Goal: Task Accomplishment & Management: Use online tool/utility

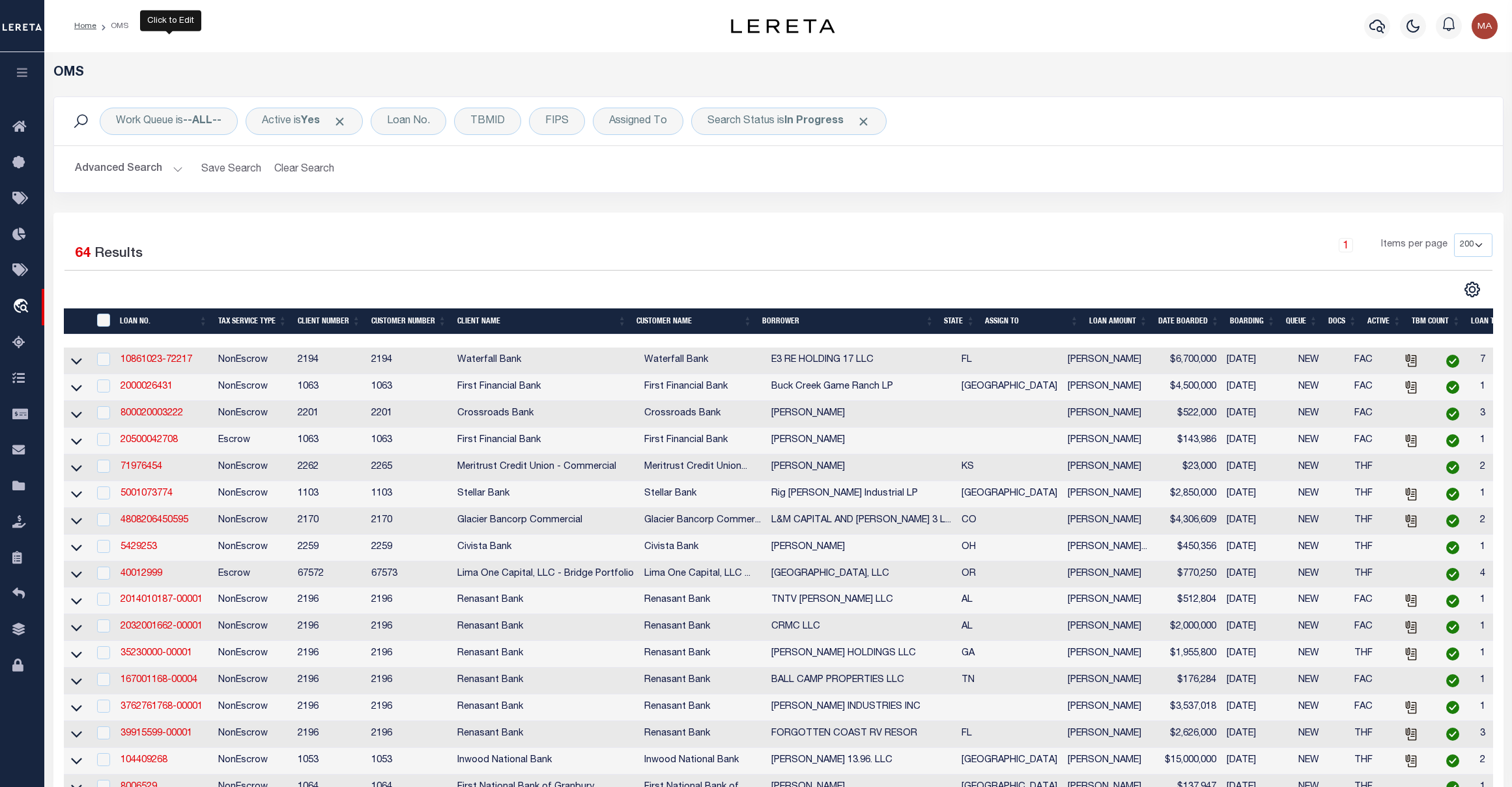
select select "200"
click at [19, 131] on icon at bounding box center [23, 128] width 21 height 16
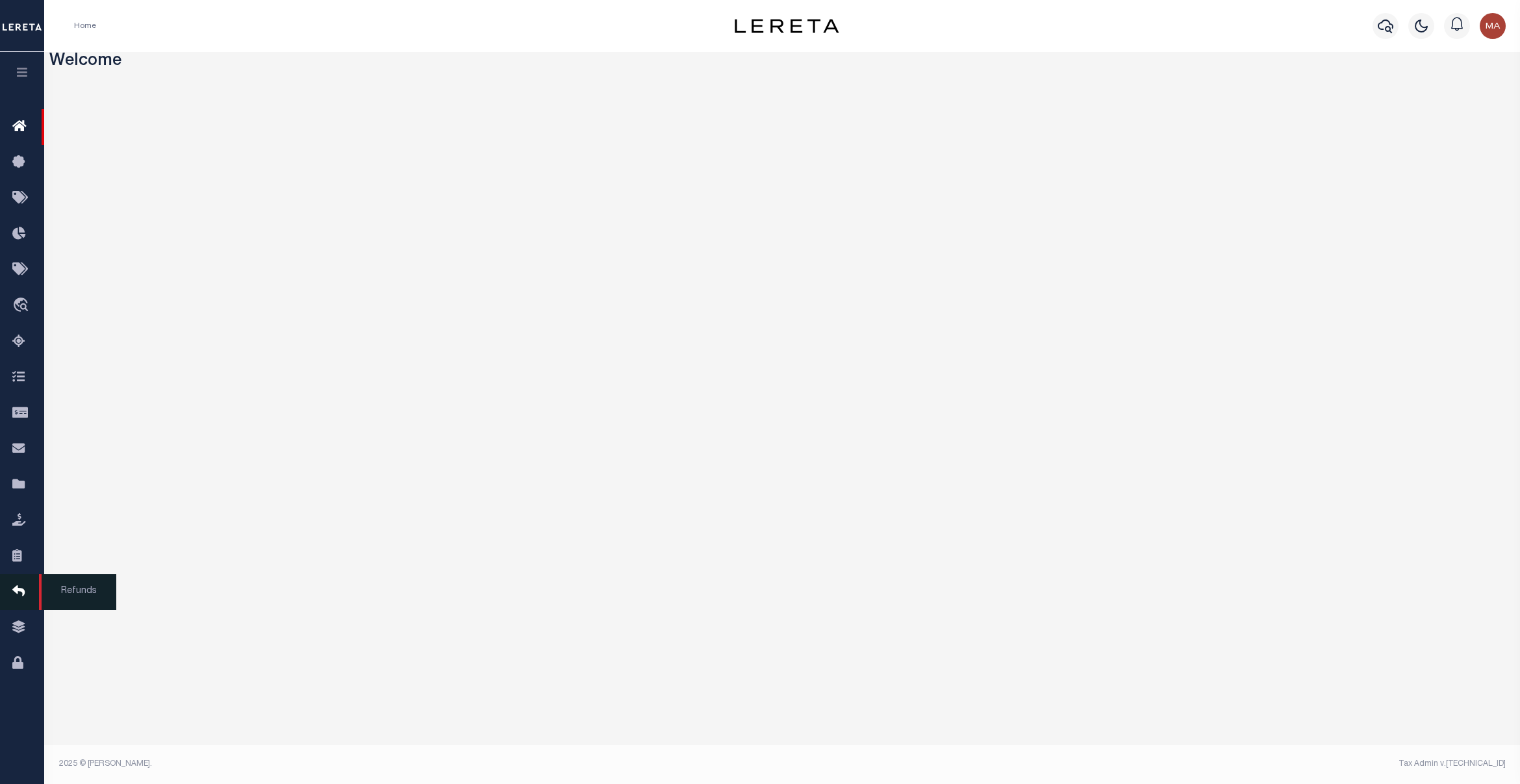
click at [16, 582] on link "Refunds" at bounding box center [22, 592] width 44 height 36
click at [25, 564] on icon at bounding box center [23, 556] width 21 height 16
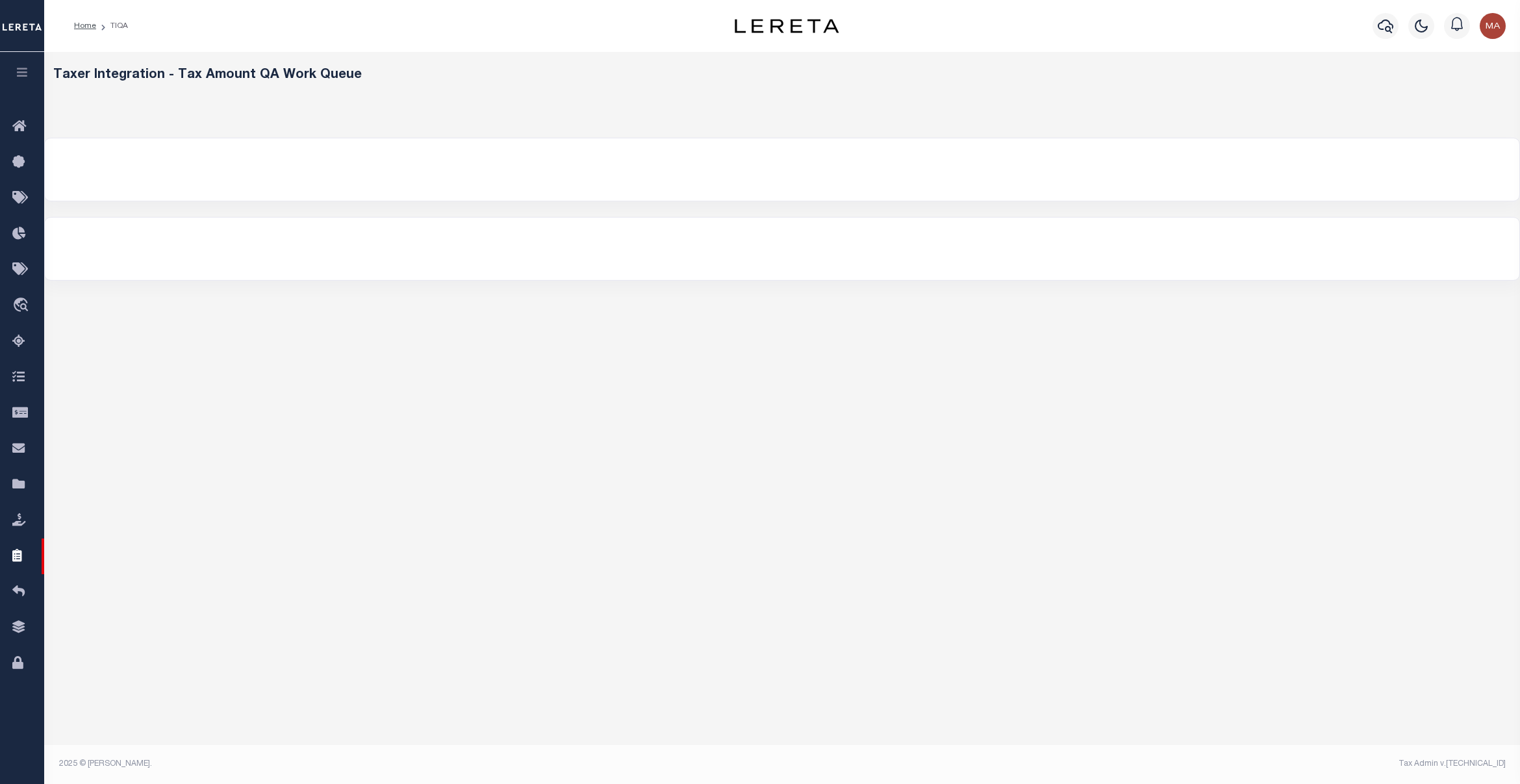
select select "200"
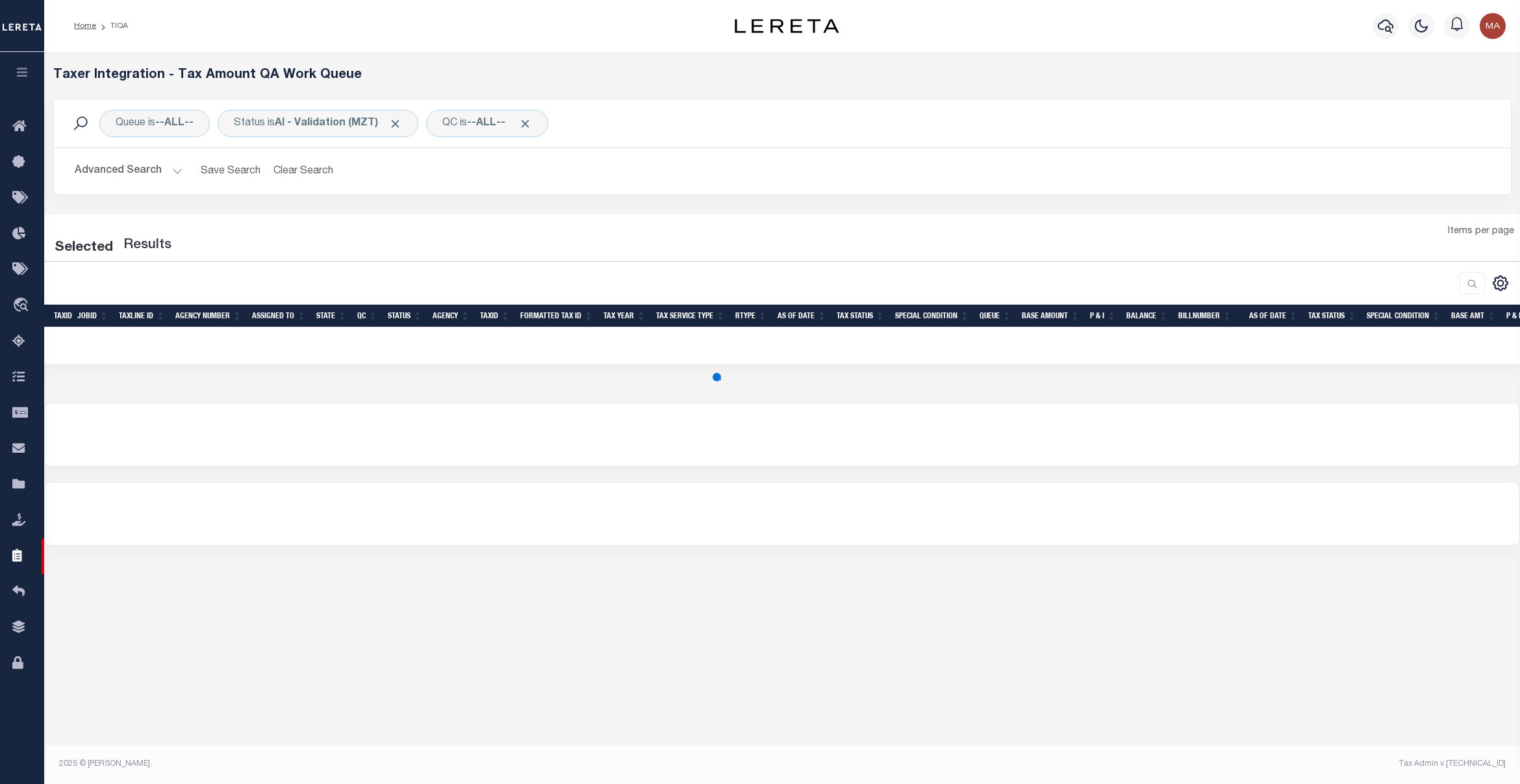
select select "200"
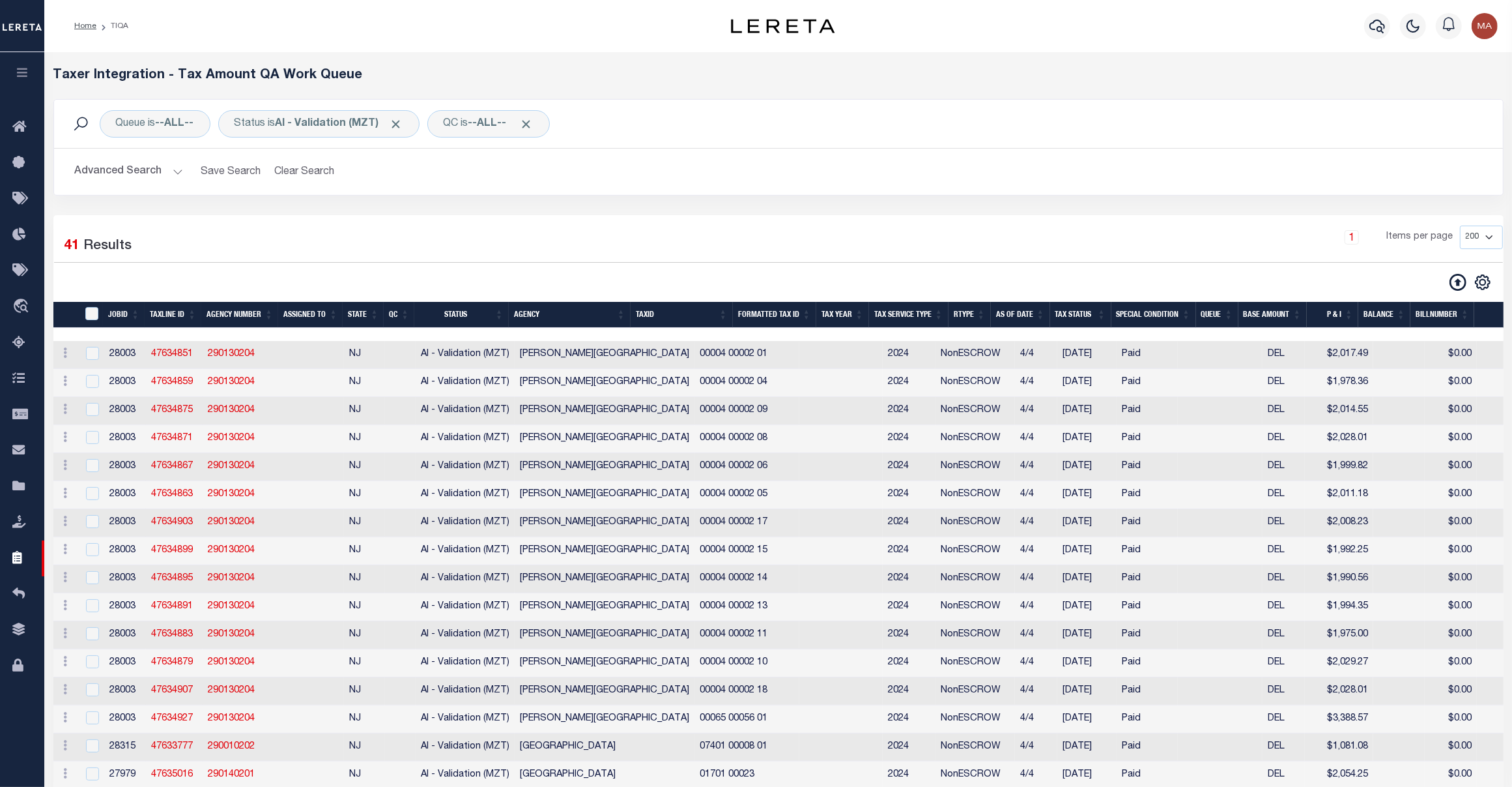
click at [151, 165] on button "Advanced Search" at bounding box center [129, 172] width 108 height 25
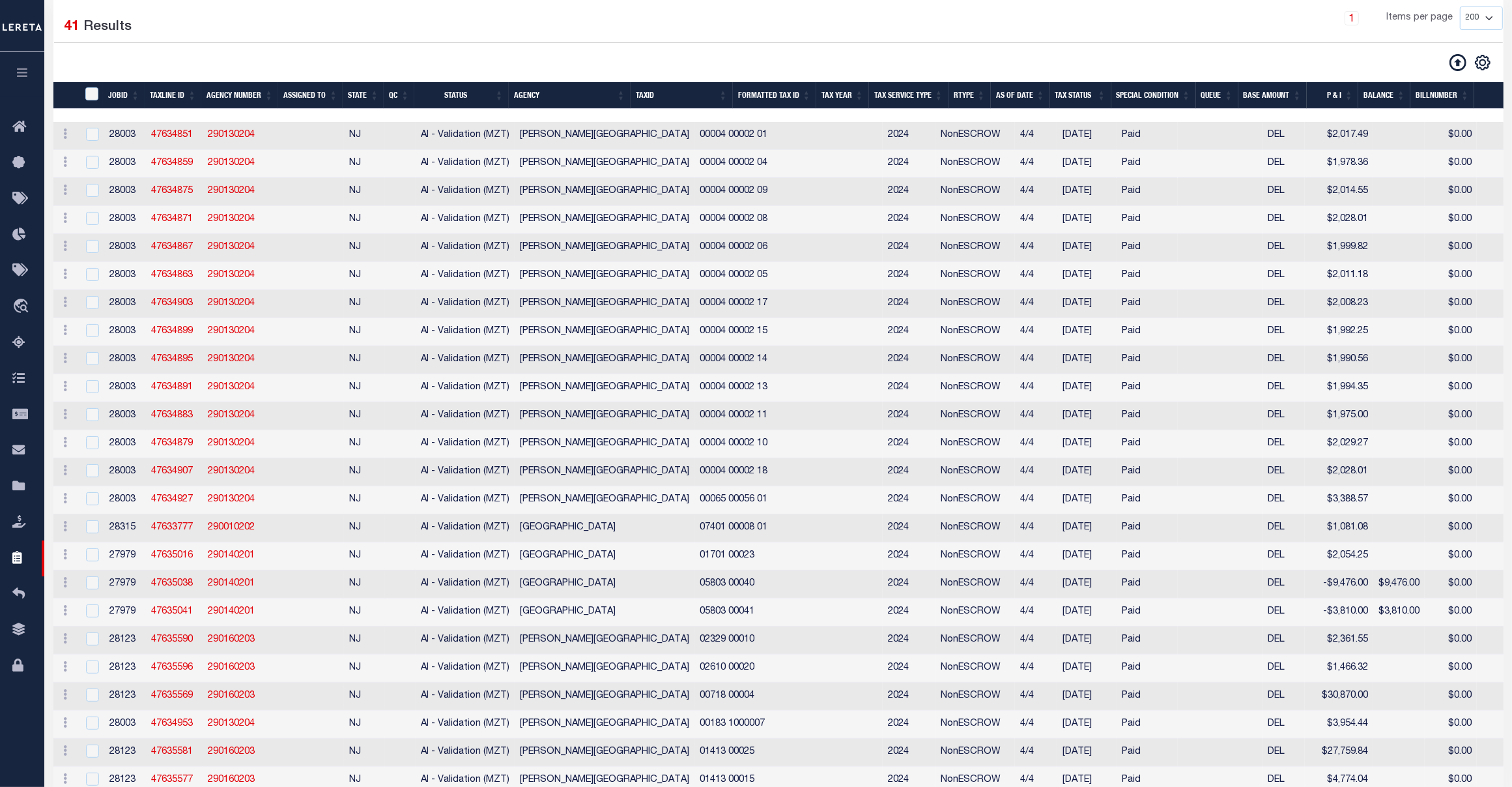
scroll to position [826, 0]
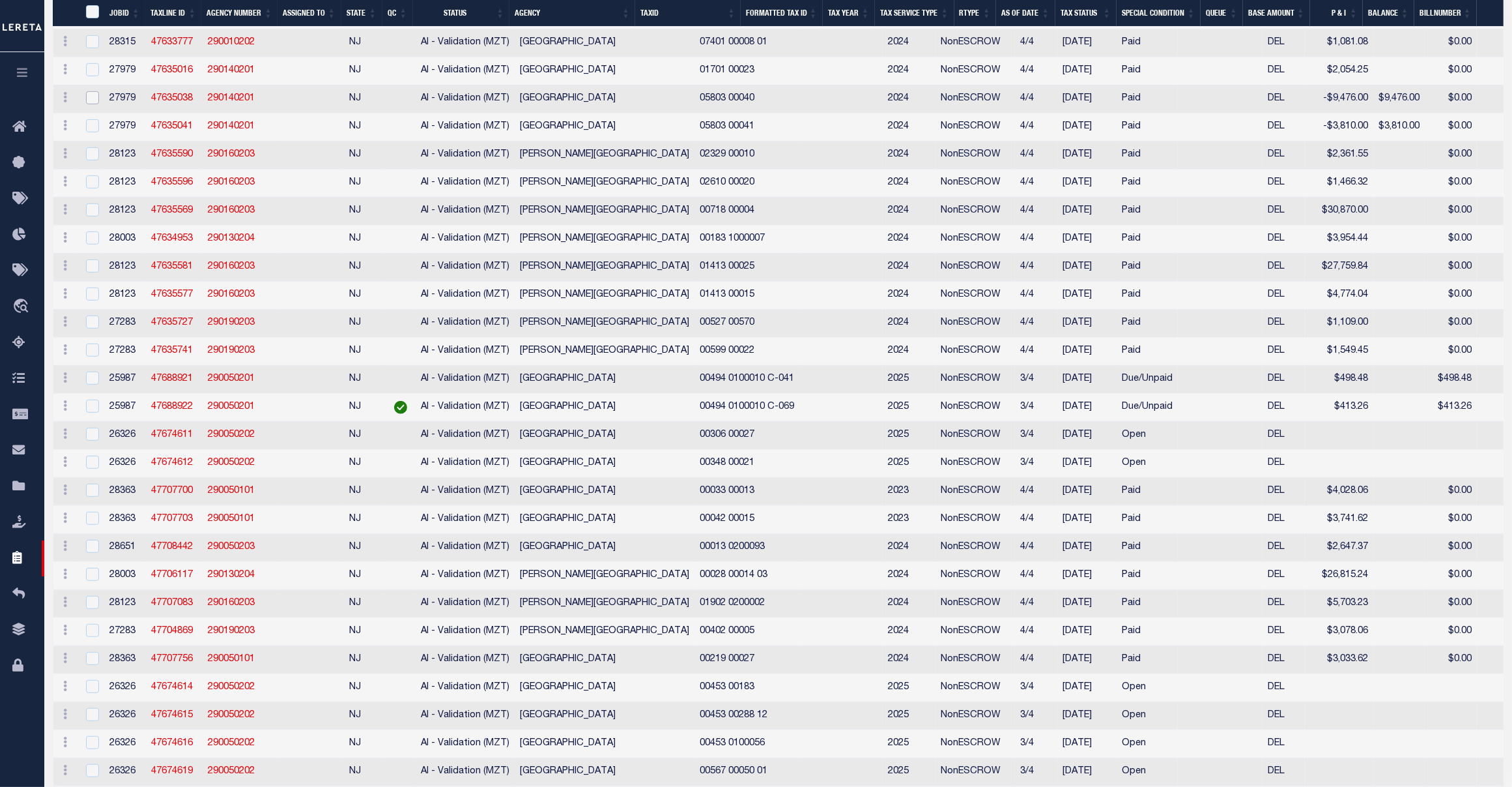
click at [88, 104] on input "checkbox" at bounding box center [92, 98] width 13 height 13
checkbox input "true"
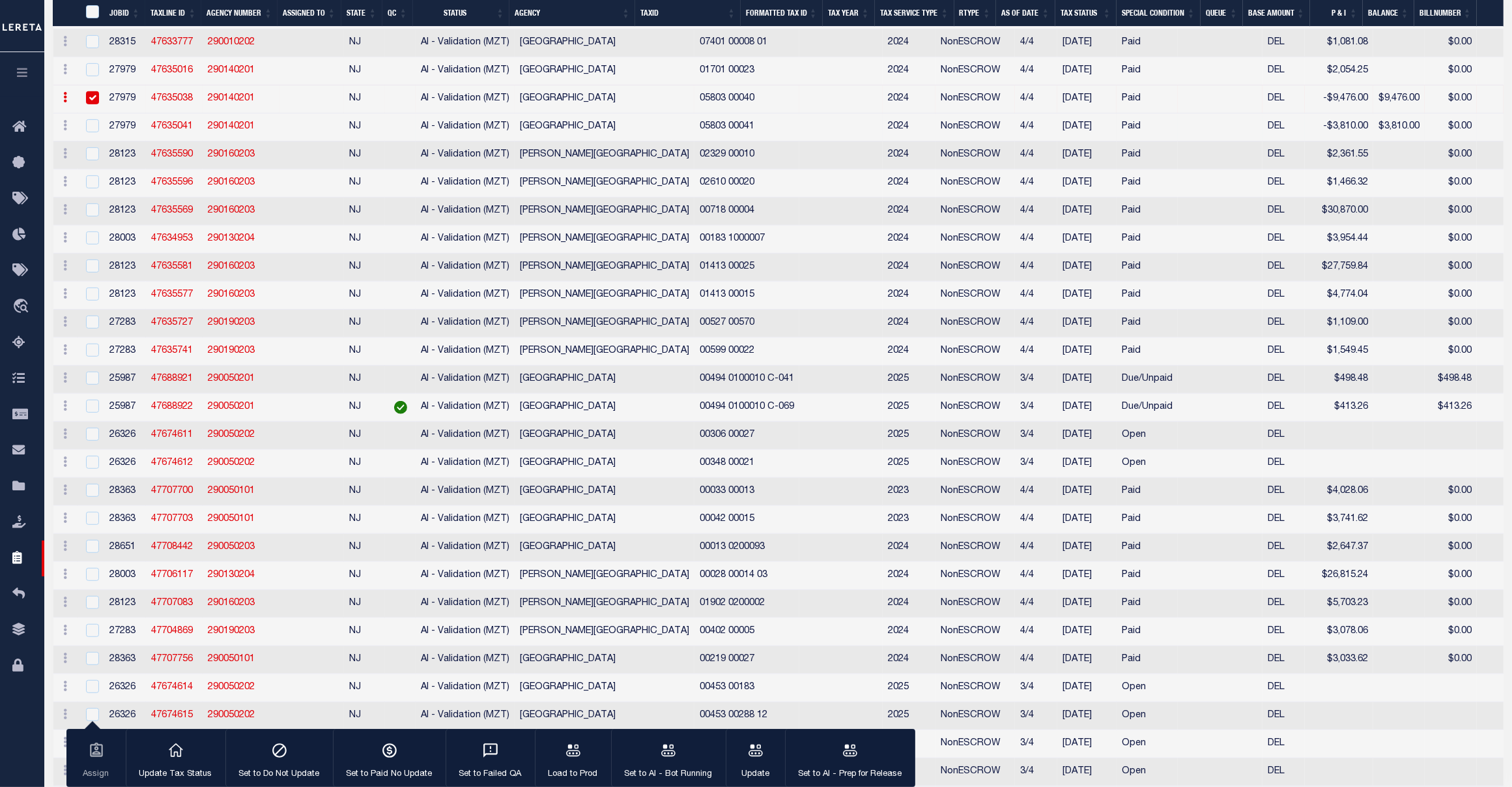
click at [92, 140] on td at bounding box center [91, 127] width 27 height 28
checkbox input "true"
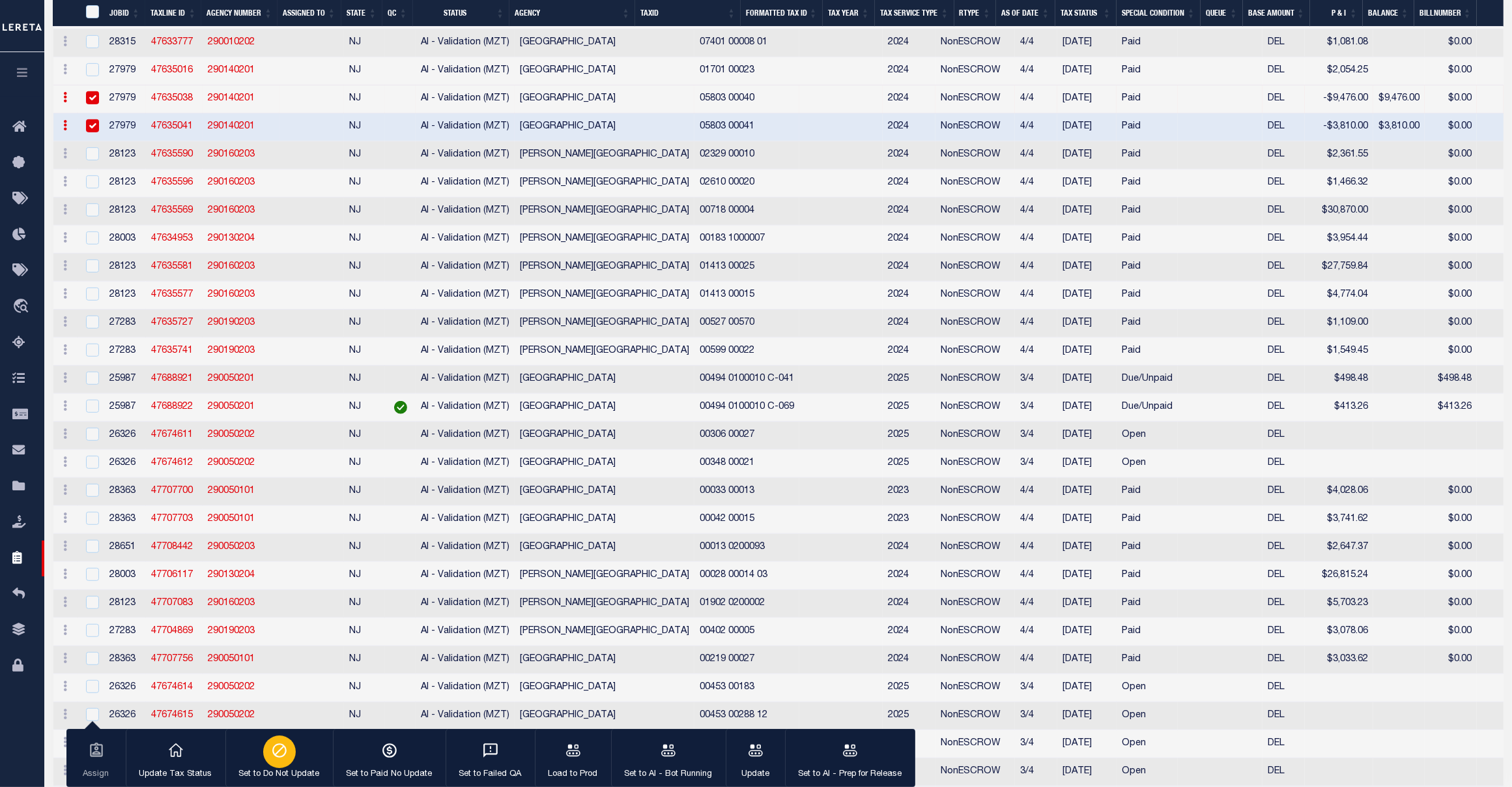
click at [271, 745] on icon "button" at bounding box center [279, 750] width 17 height 17
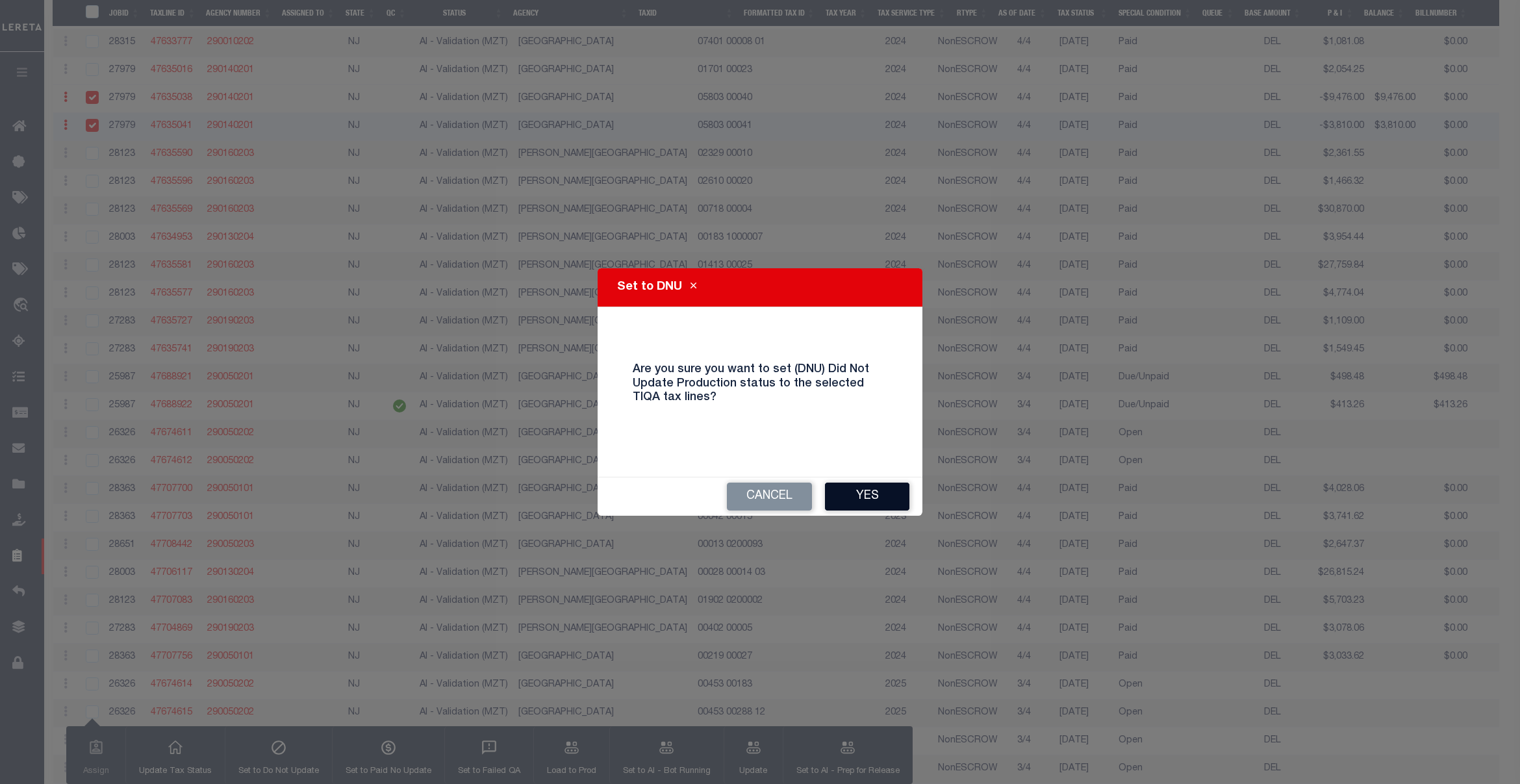
click at [840, 487] on button "Yes" at bounding box center [866, 496] width 84 height 28
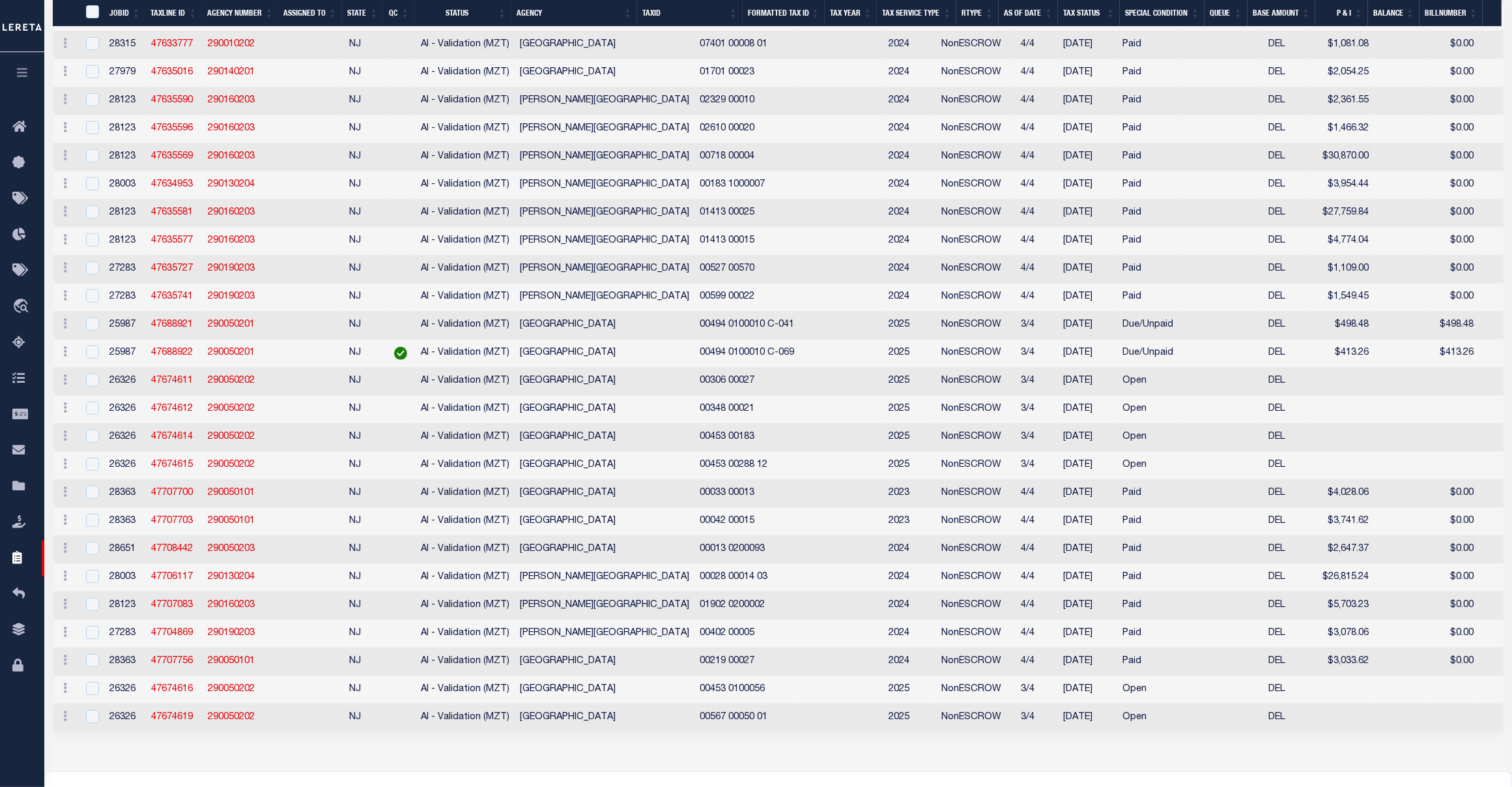
scroll to position [826, 0]
click at [84, 386] on div at bounding box center [91, 378] width 16 height 14
checkbox input "true"
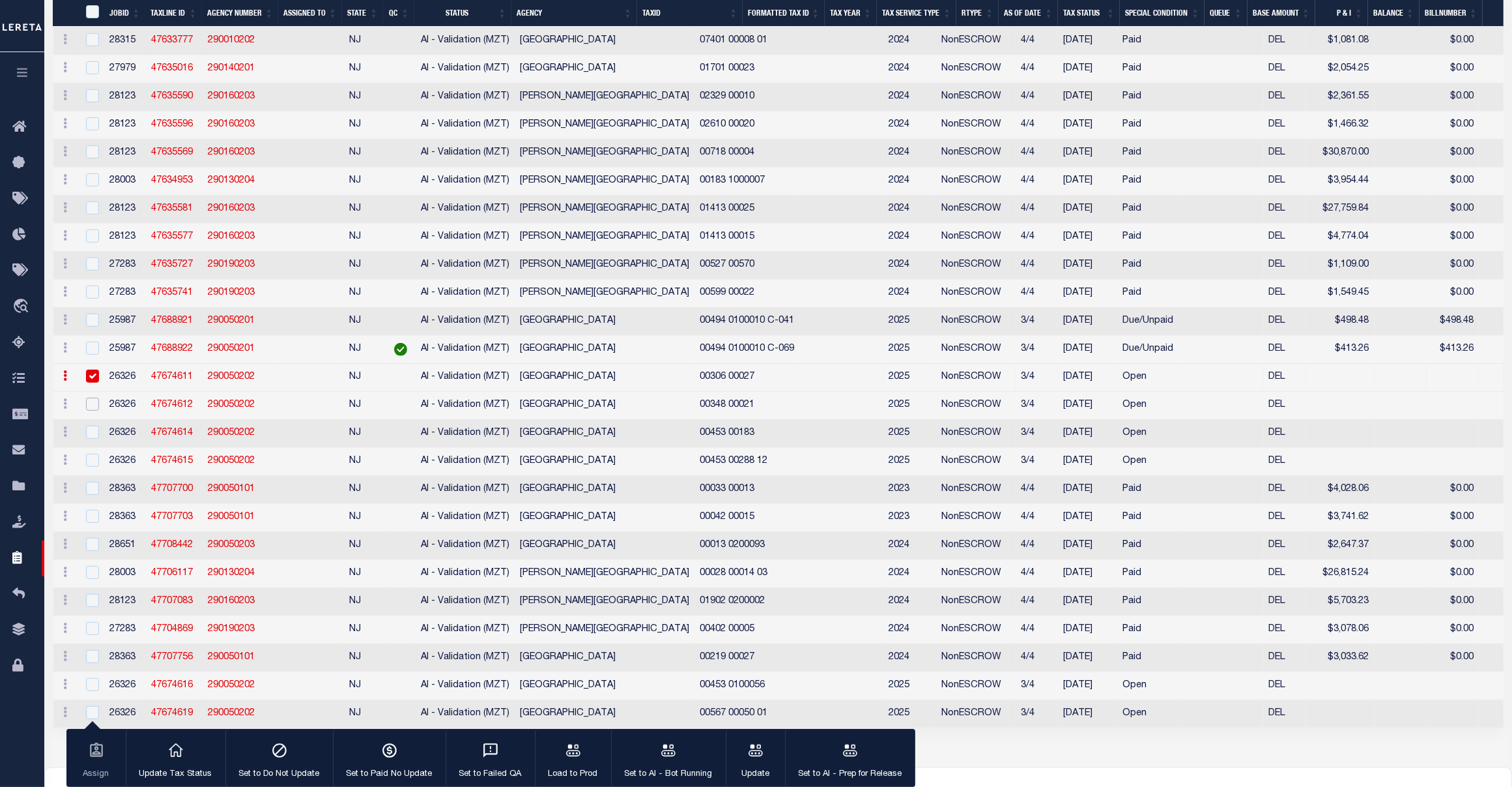
drag, startPoint x: 92, startPoint y: 441, endPoint x: 91, endPoint y: 434, distance: 7.1
click at [92, 411] on input "checkbox" at bounding box center [92, 404] width 13 height 13
checkbox input "true"
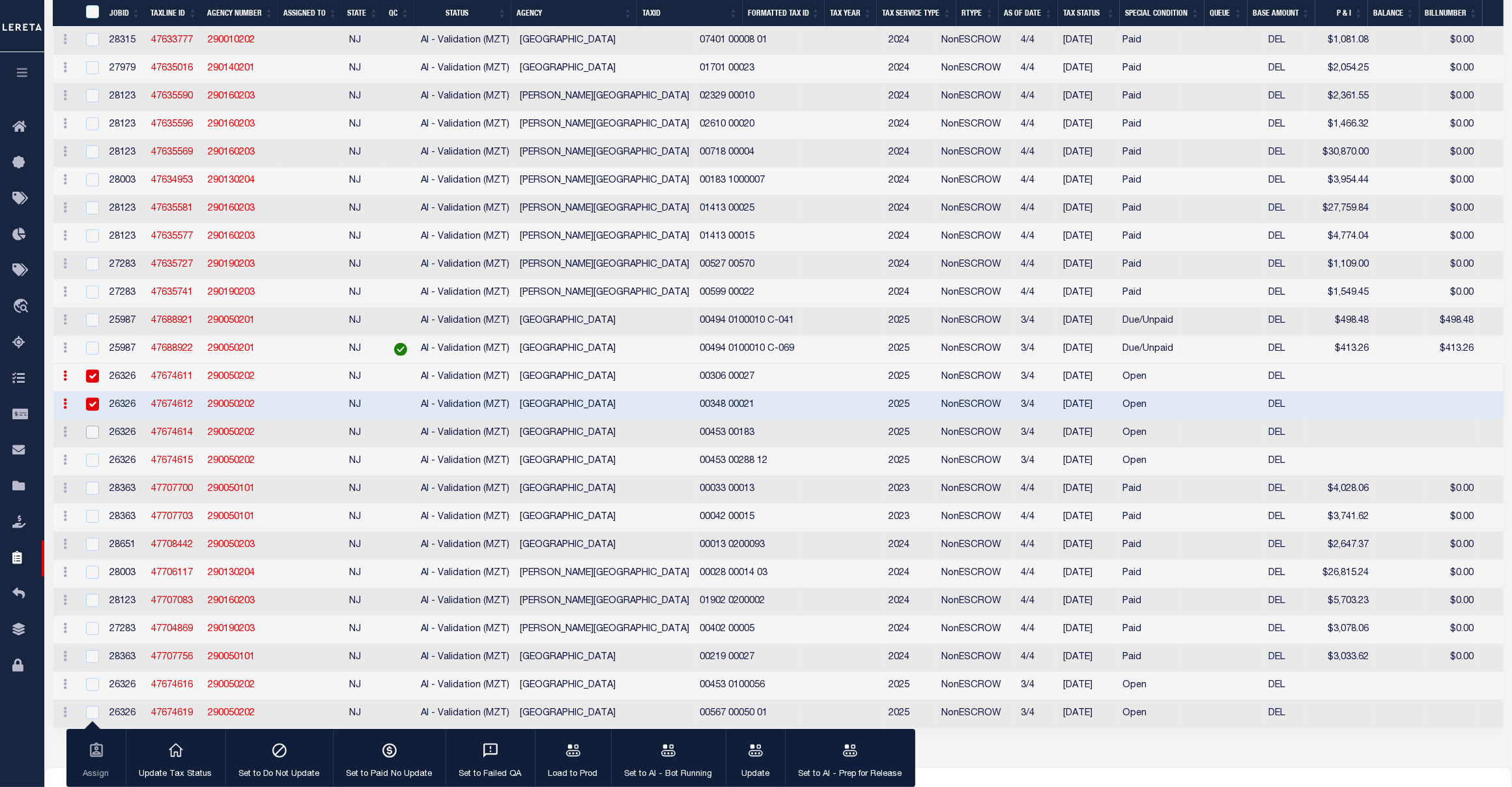
click at [88, 439] on input "checkbox" at bounding box center [92, 432] width 13 height 13
checkbox input "true"
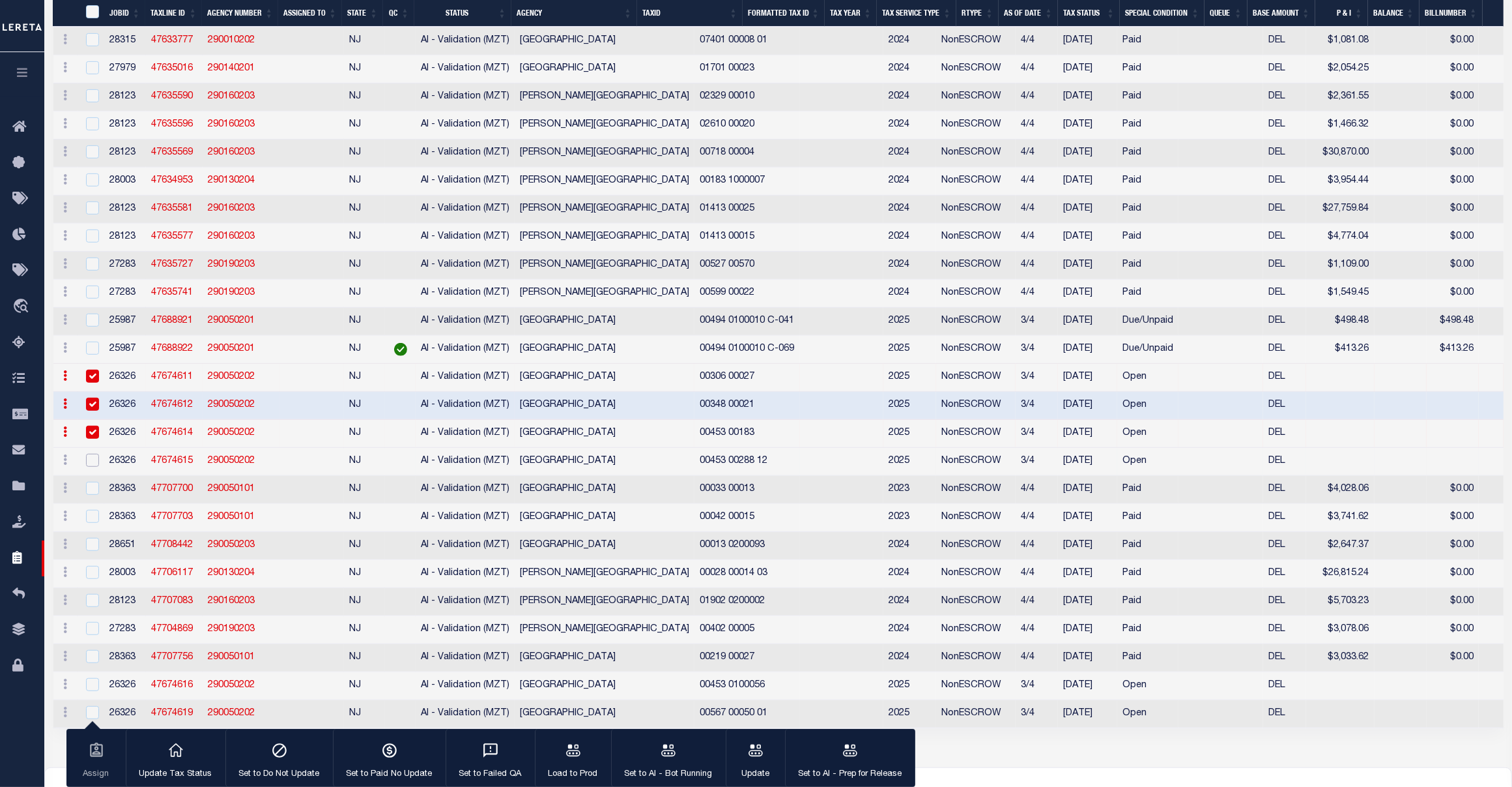
click at [96, 467] on input "checkbox" at bounding box center [92, 460] width 13 height 13
checkbox input "true"
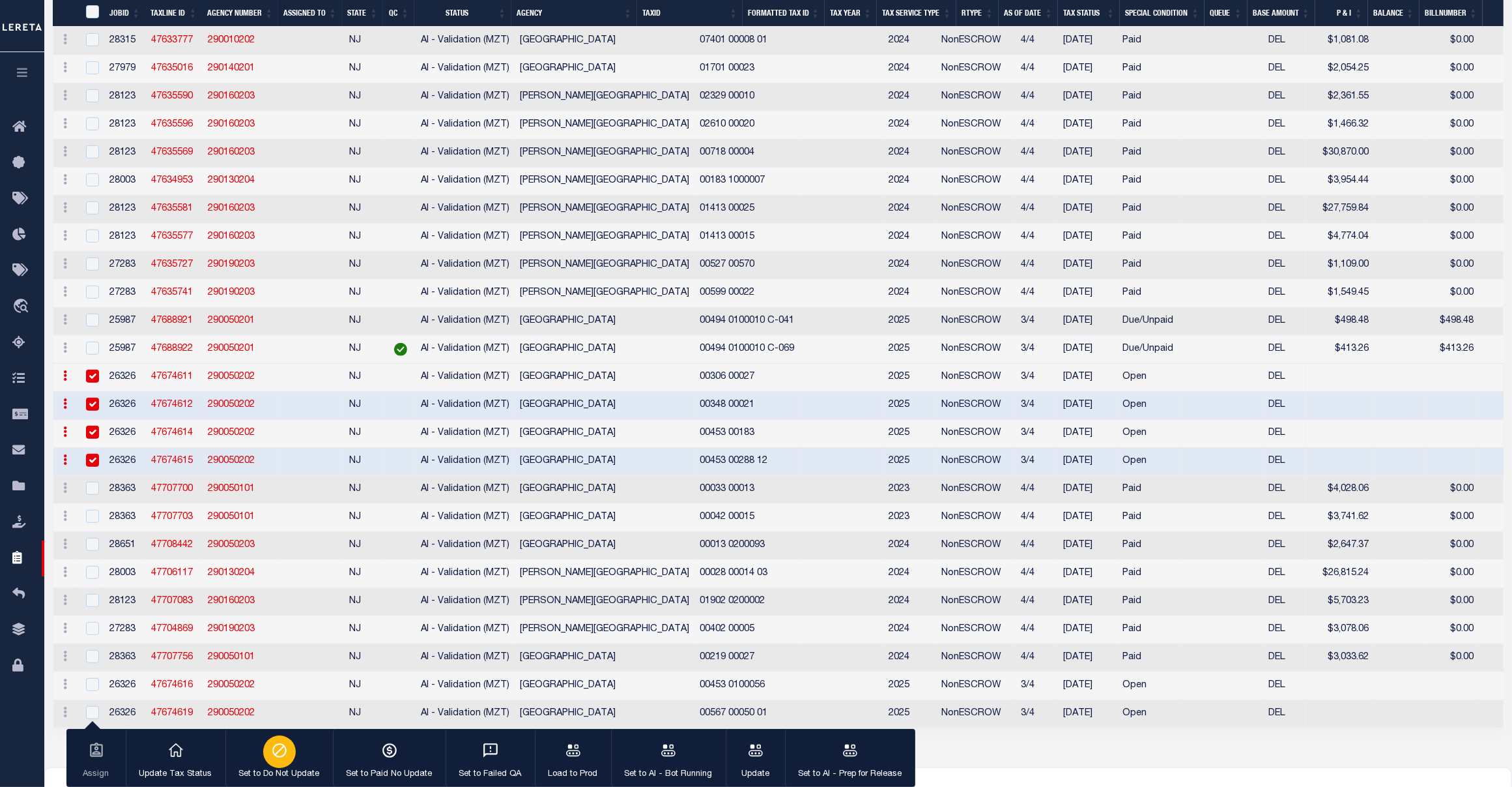
click at [271, 750] on icon "button" at bounding box center [279, 750] width 17 height 17
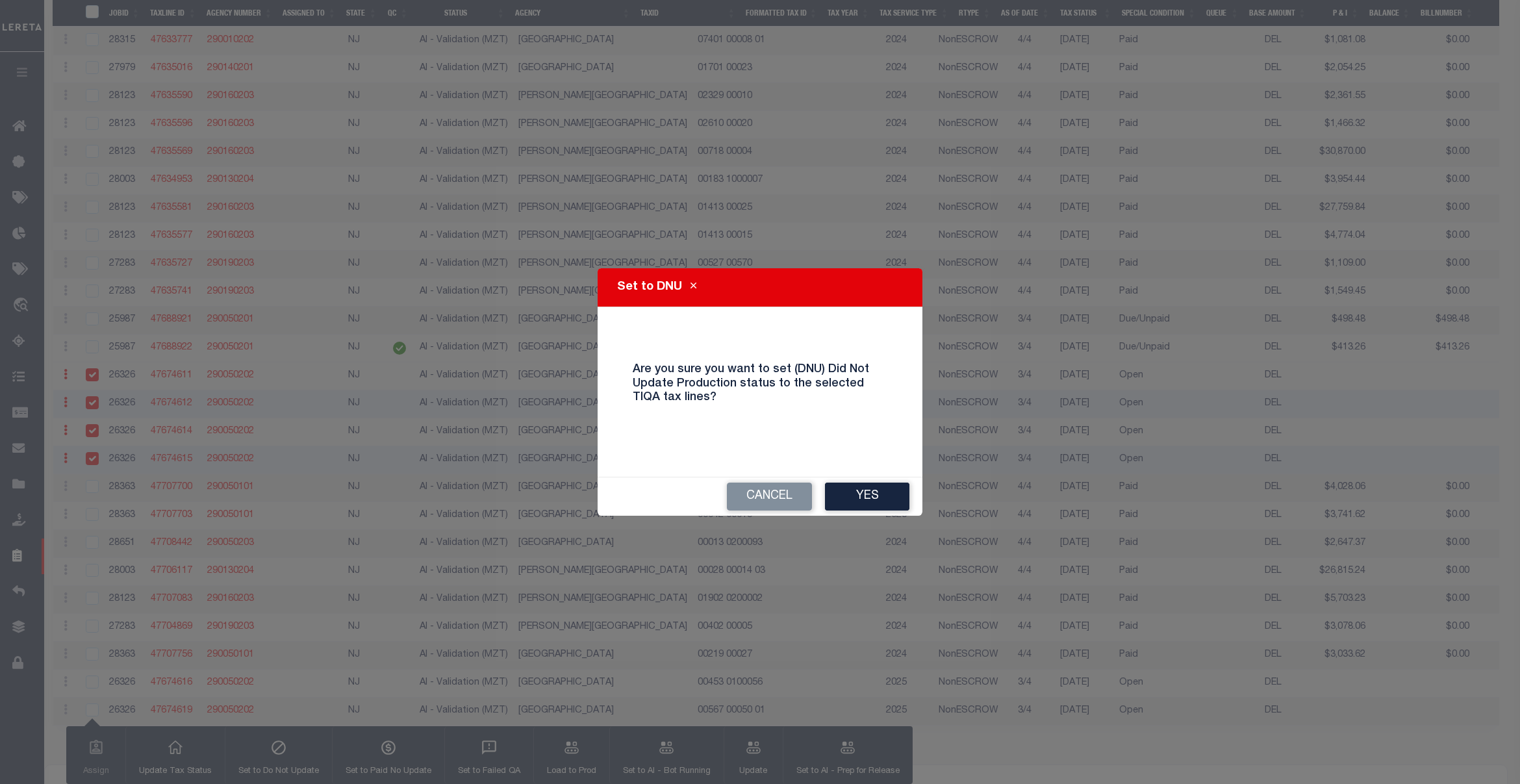
click at [845, 511] on div "Cancel Yes" at bounding box center [760, 497] width 325 height 38
click at [846, 502] on button "Yes" at bounding box center [866, 496] width 84 height 28
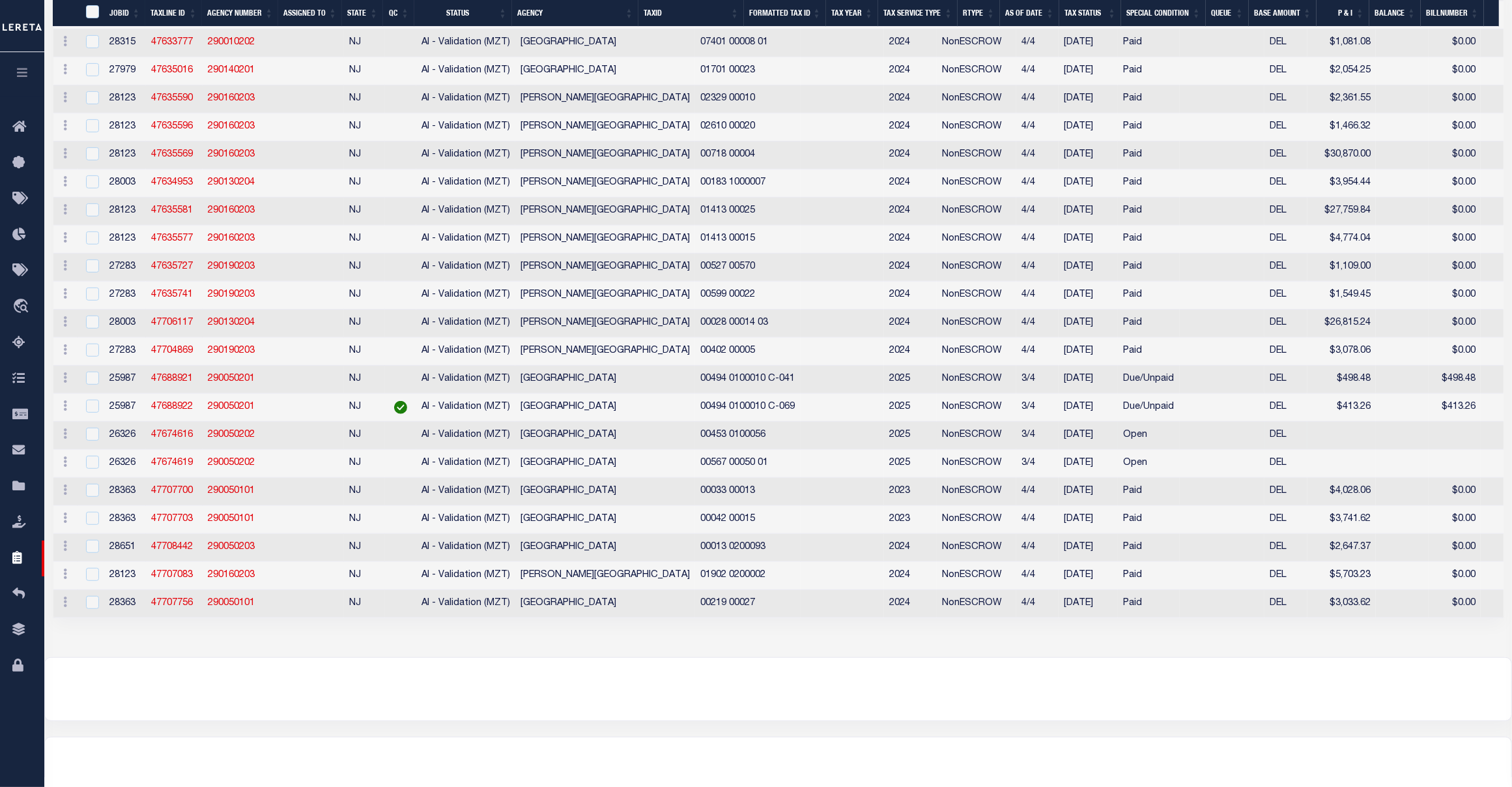
click at [106, 450] on td "26326" at bounding box center [125, 435] width 42 height 28
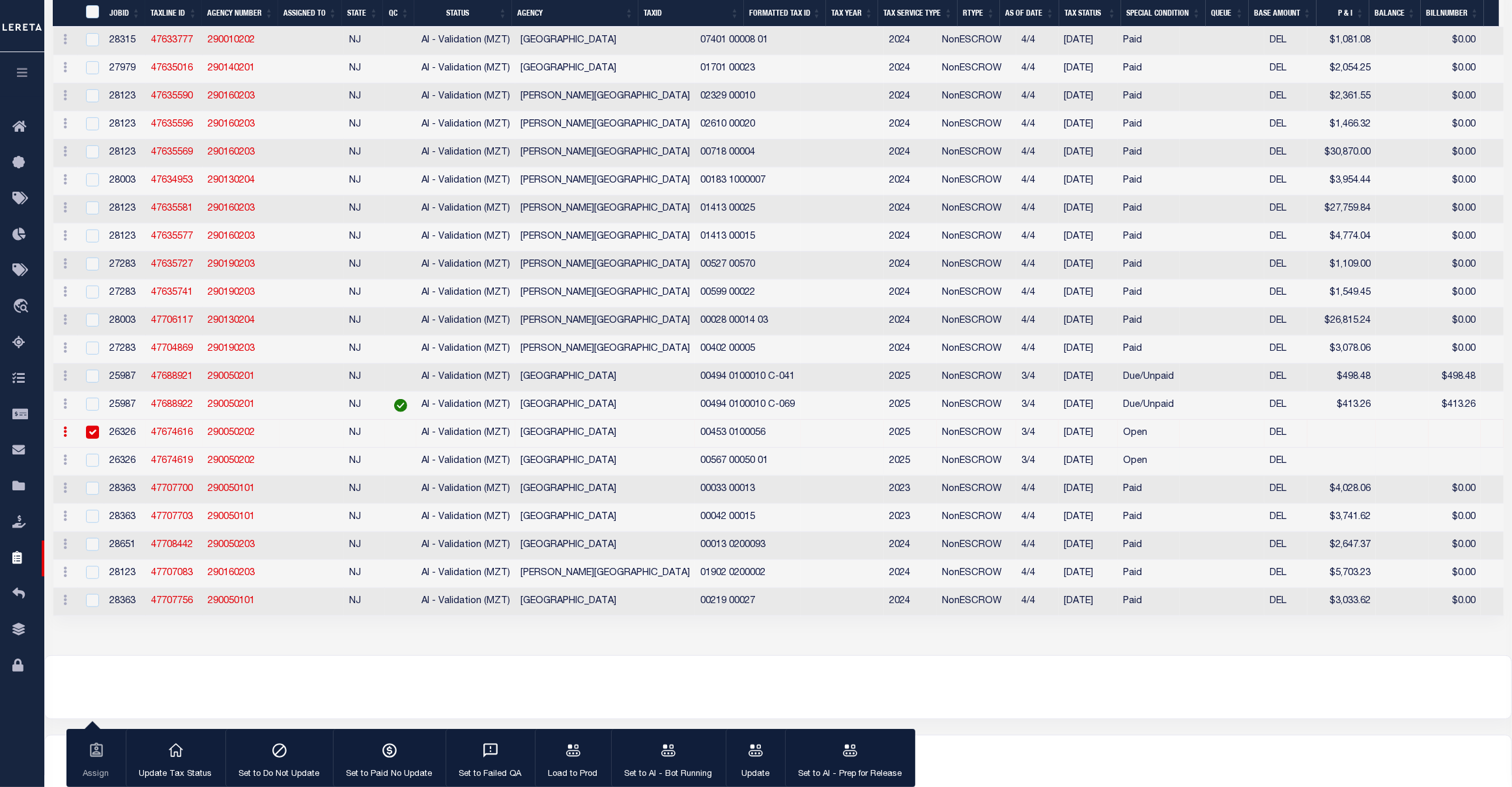
drag, startPoint x: 95, startPoint y: 470, endPoint x: 93, endPoint y: 490, distance: 20.1
click at [95, 439] on input "checkbox" at bounding box center [92, 432] width 13 height 13
checkbox input "false"
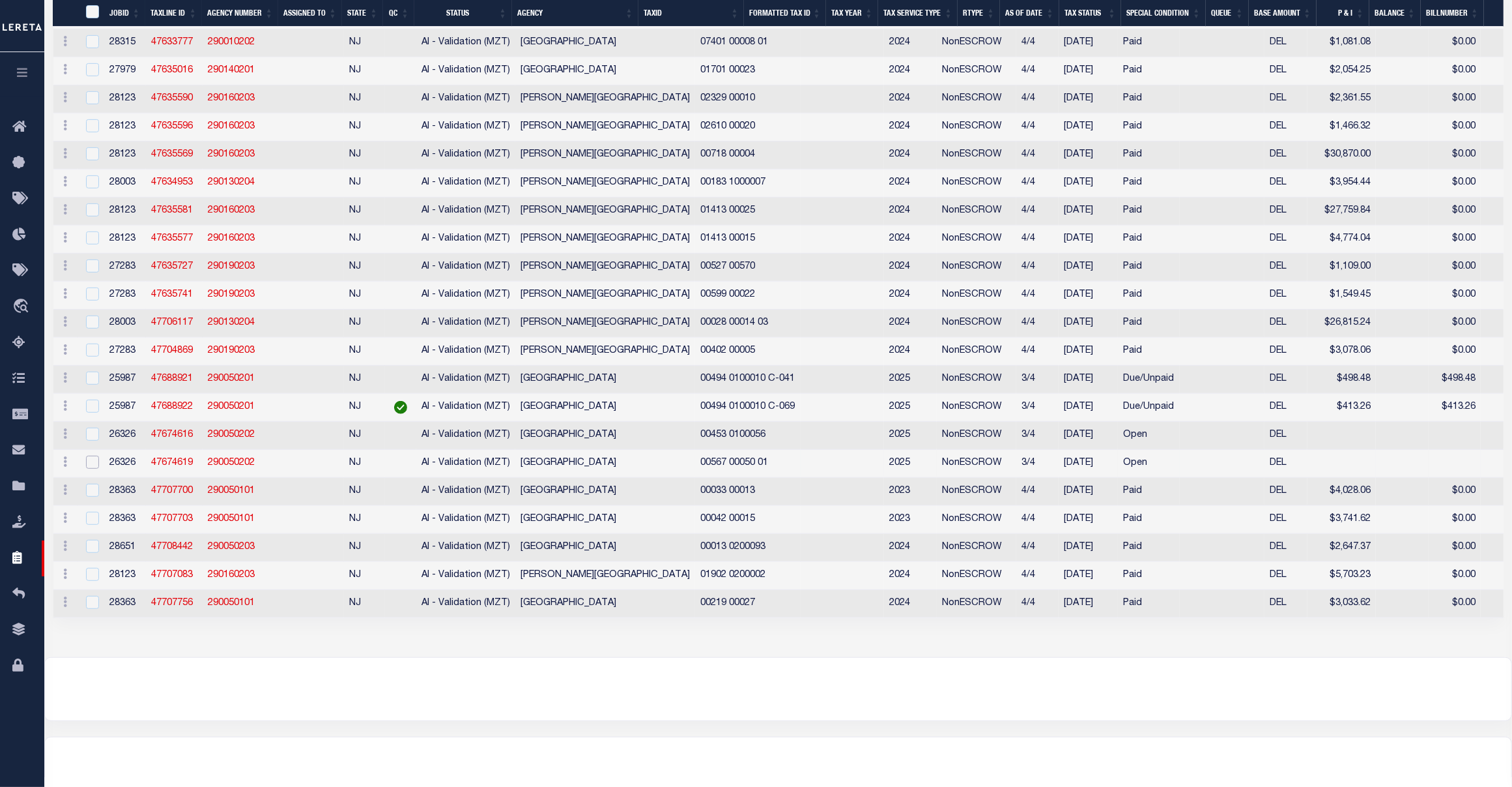
click at [96, 468] on input "checkbox" at bounding box center [92, 461] width 13 height 13
checkbox input "true"
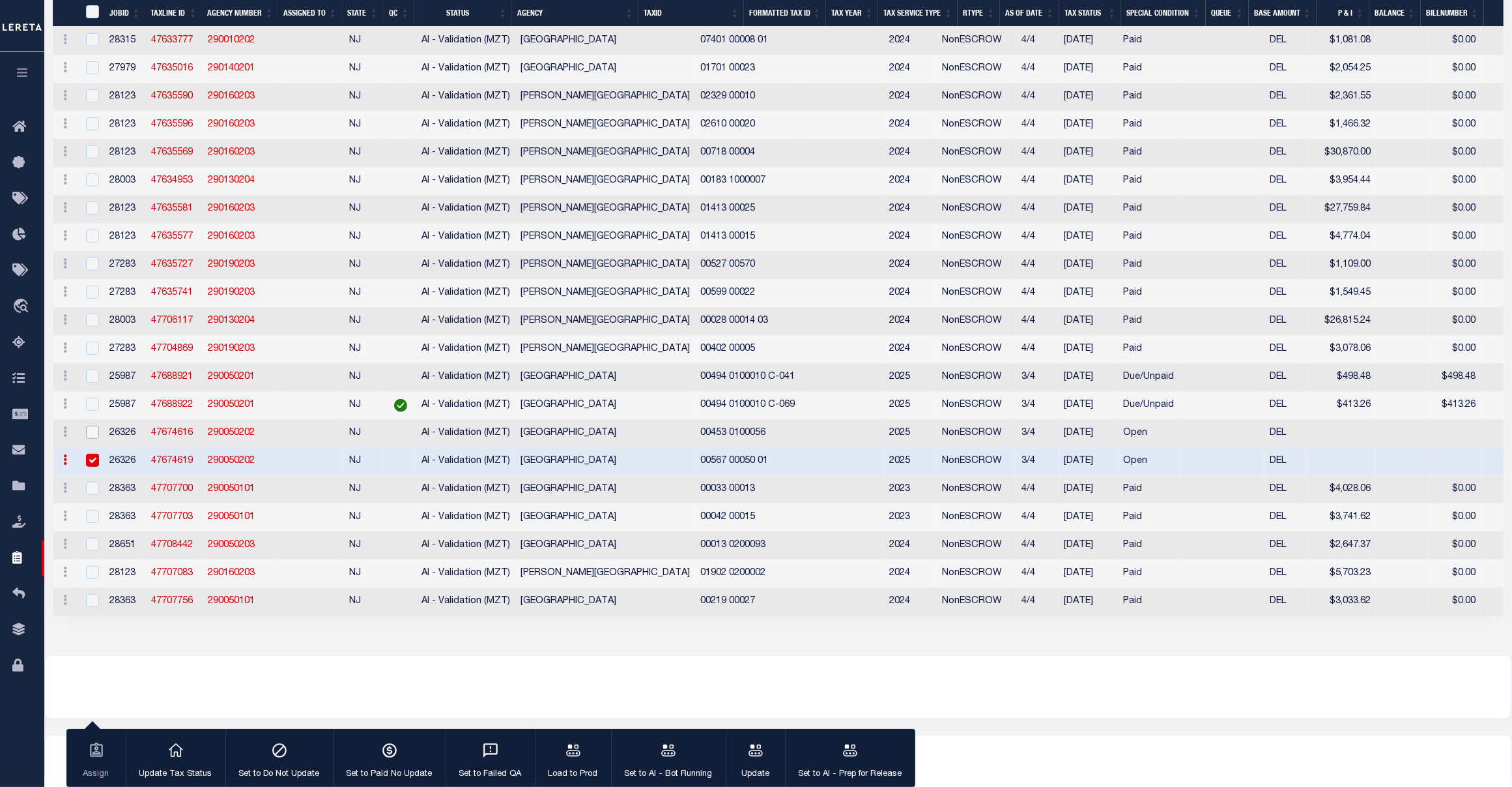
click at [95, 439] on input "checkbox" at bounding box center [92, 432] width 13 height 13
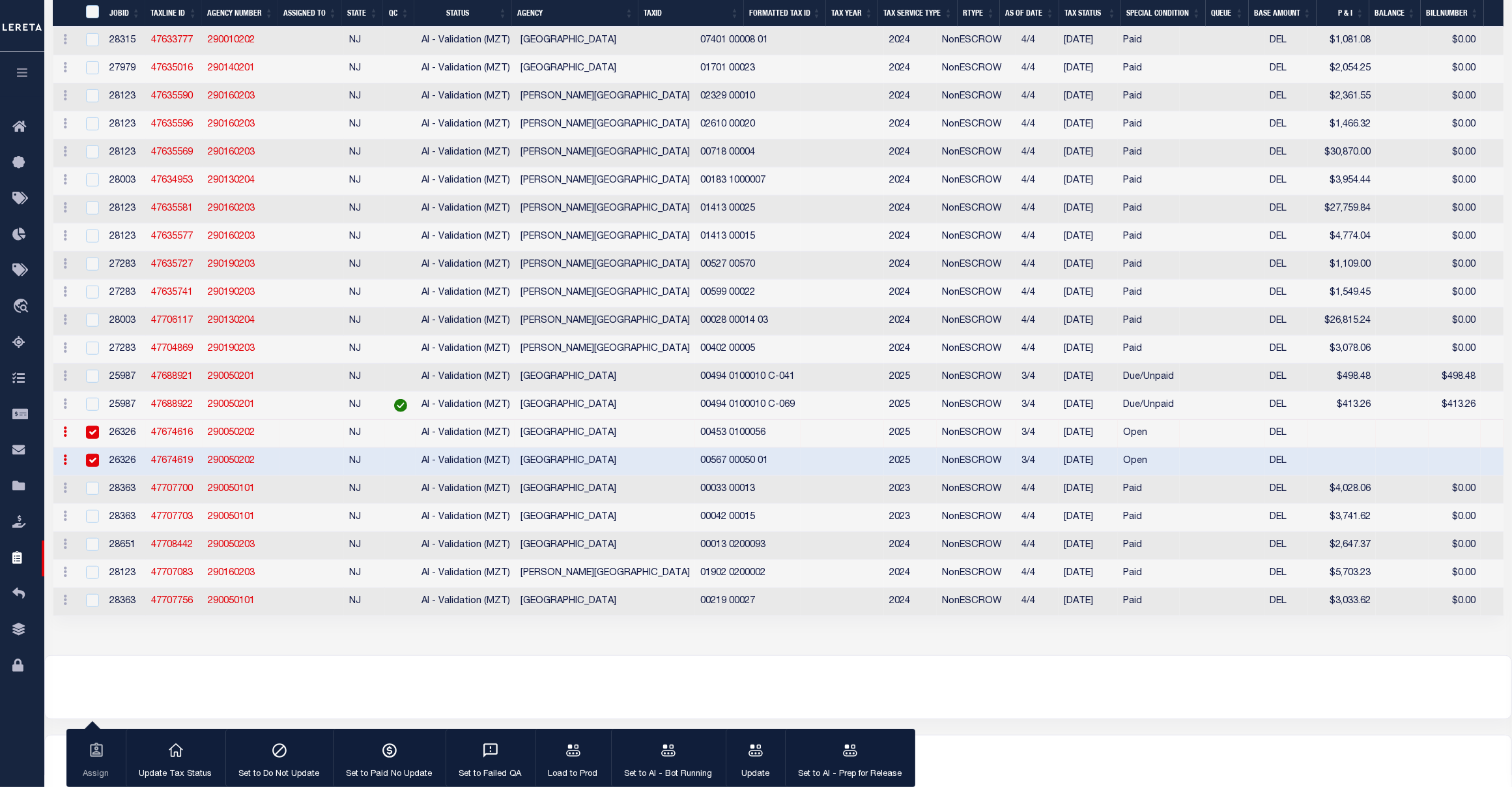
click at [93, 439] on input "checkbox" at bounding box center [92, 432] width 13 height 13
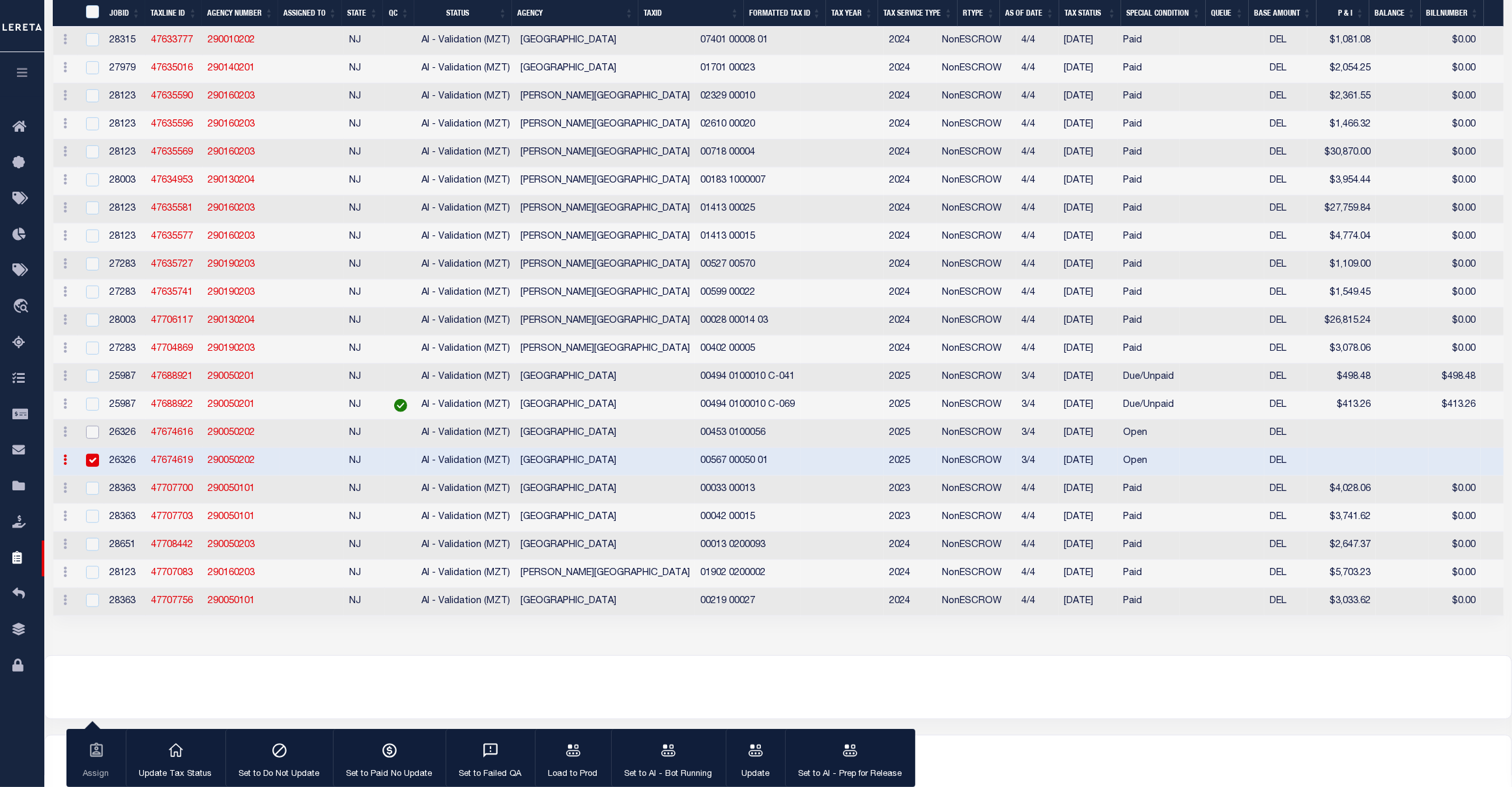
click at [93, 439] on input "checkbox" at bounding box center [92, 432] width 13 height 13
checkbox input "true"
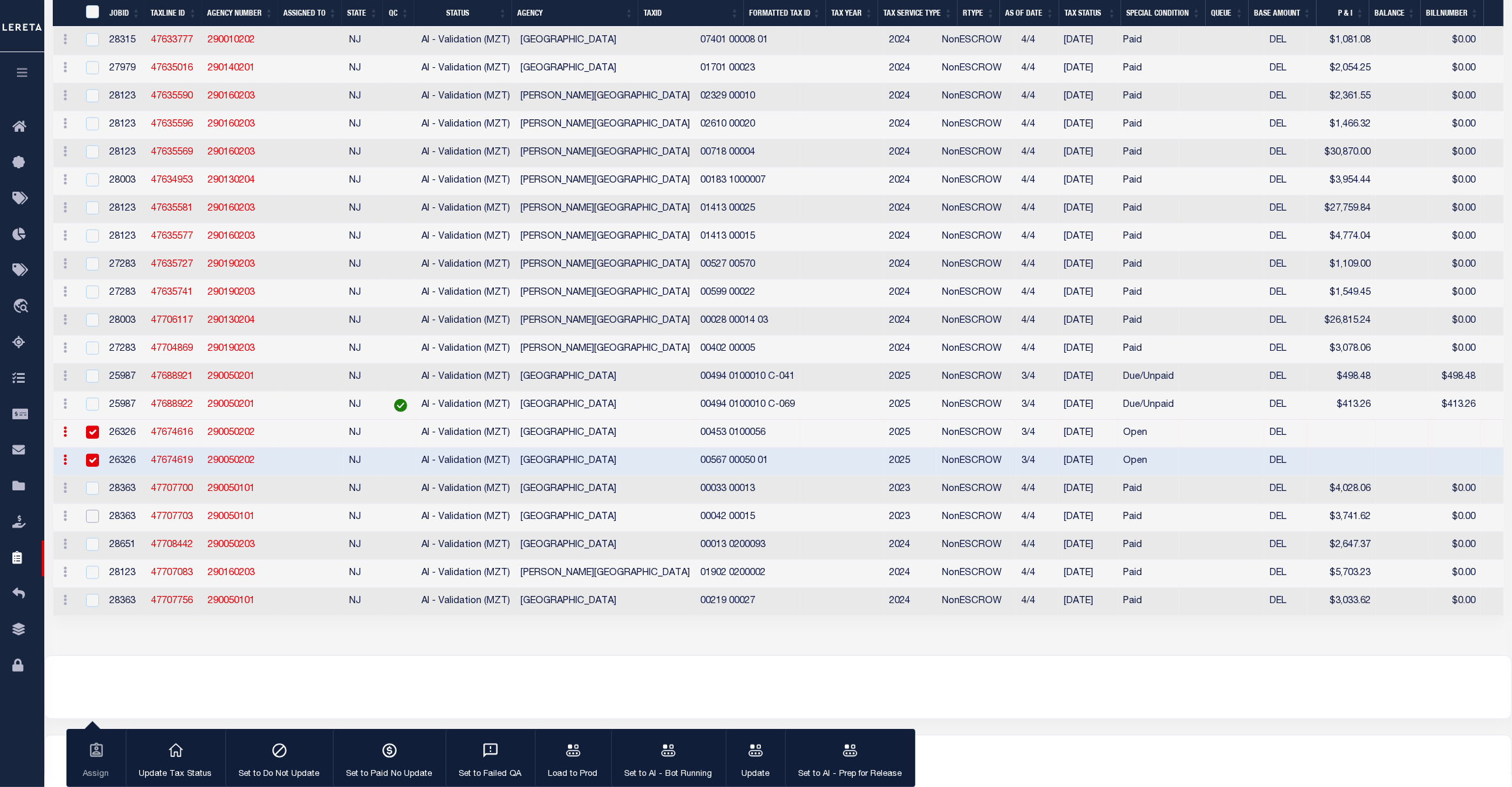
click at [90, 523] on input "checkbox" at bounding box center [92, 516] width 13 height 13
checkbox input "true"
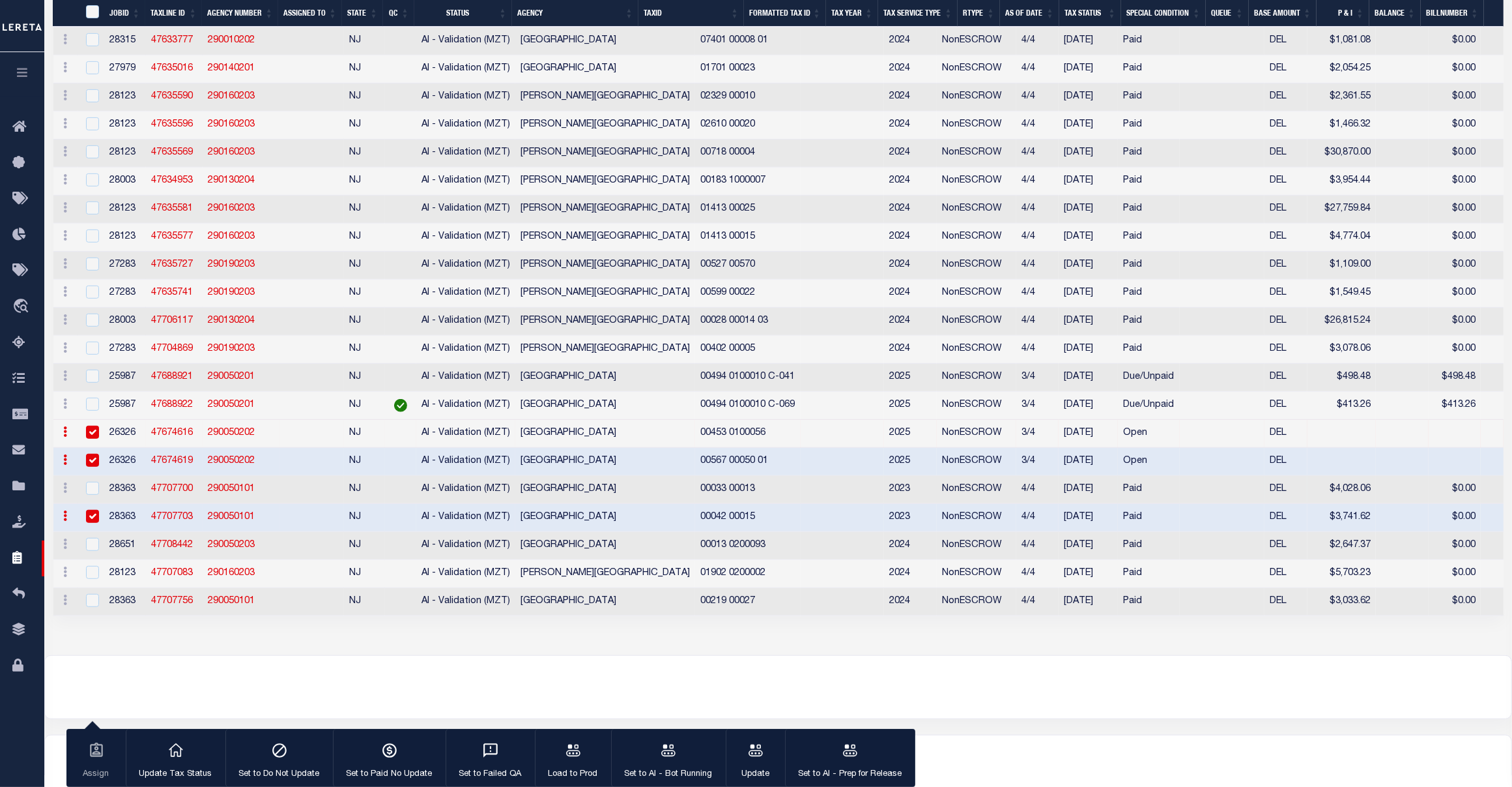
click at [89, 504] on td at bounding box center [91, 490] width 27 height 28
checkbox input "true"
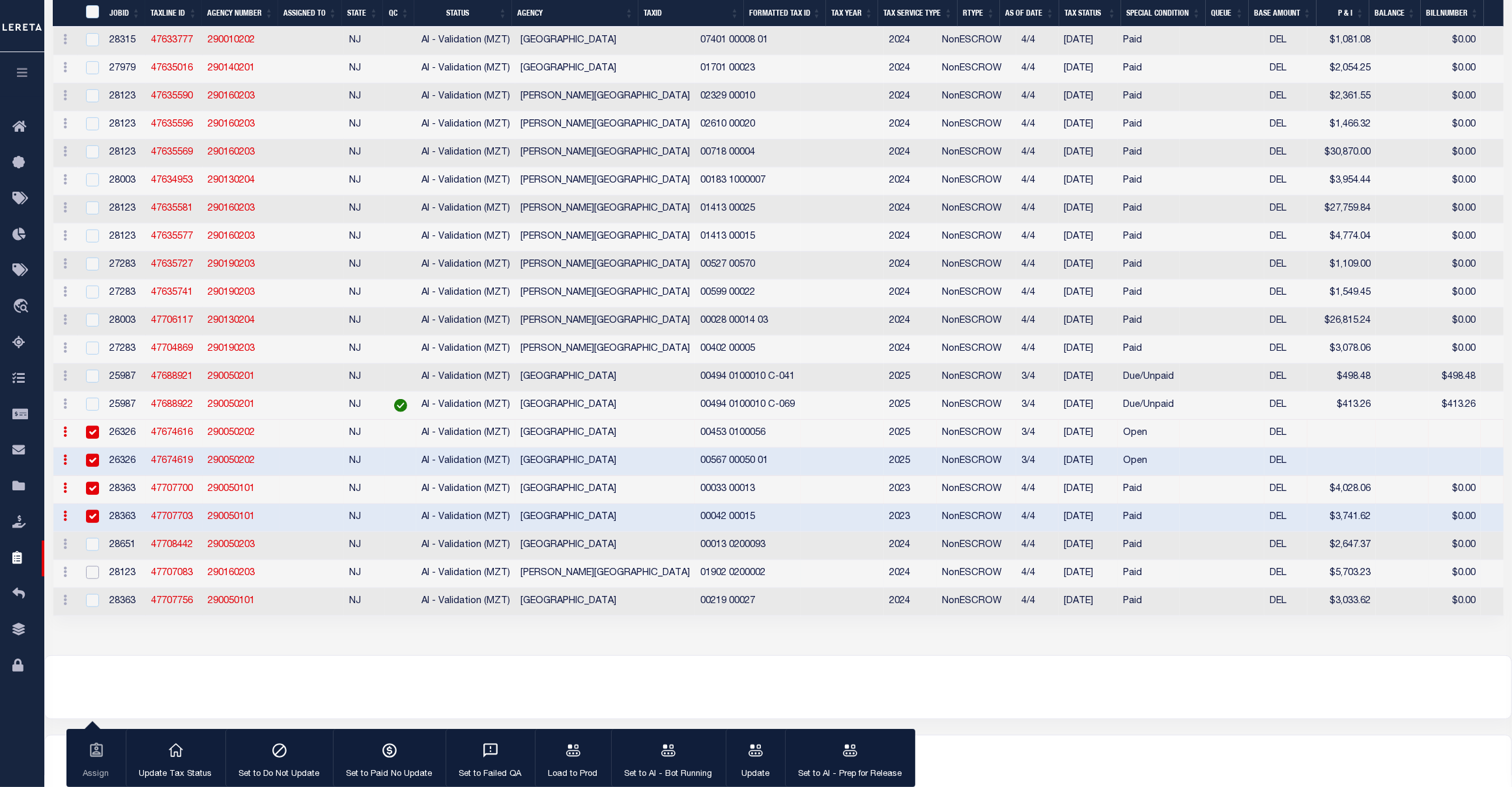
click at [86, 579] on input "checkbox" at bounding box center [92, 572] width 13 height 13
checkbox input "true"
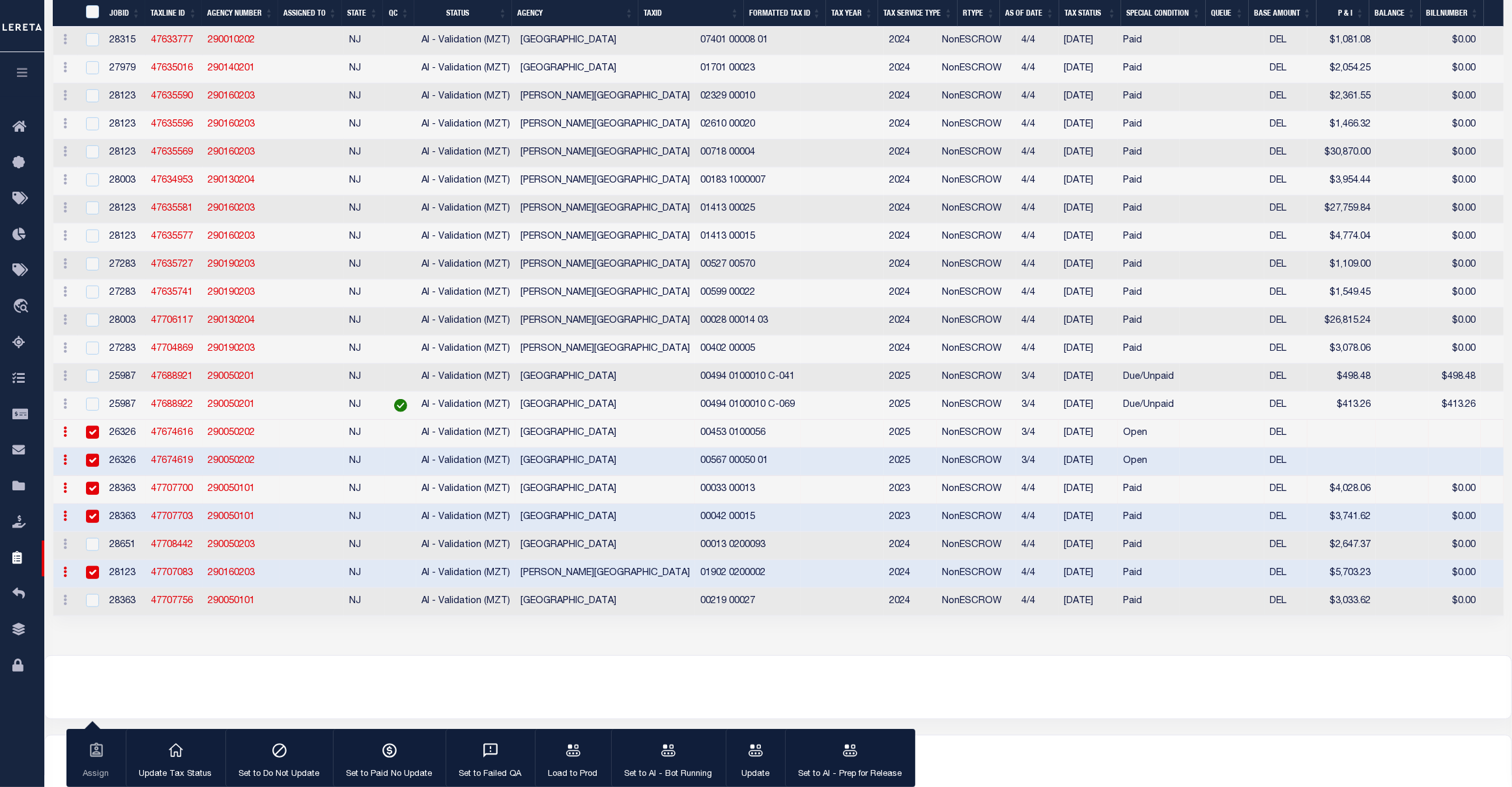
click at [89, 616] on td at bounding box center [91, 602] width 27 height 28
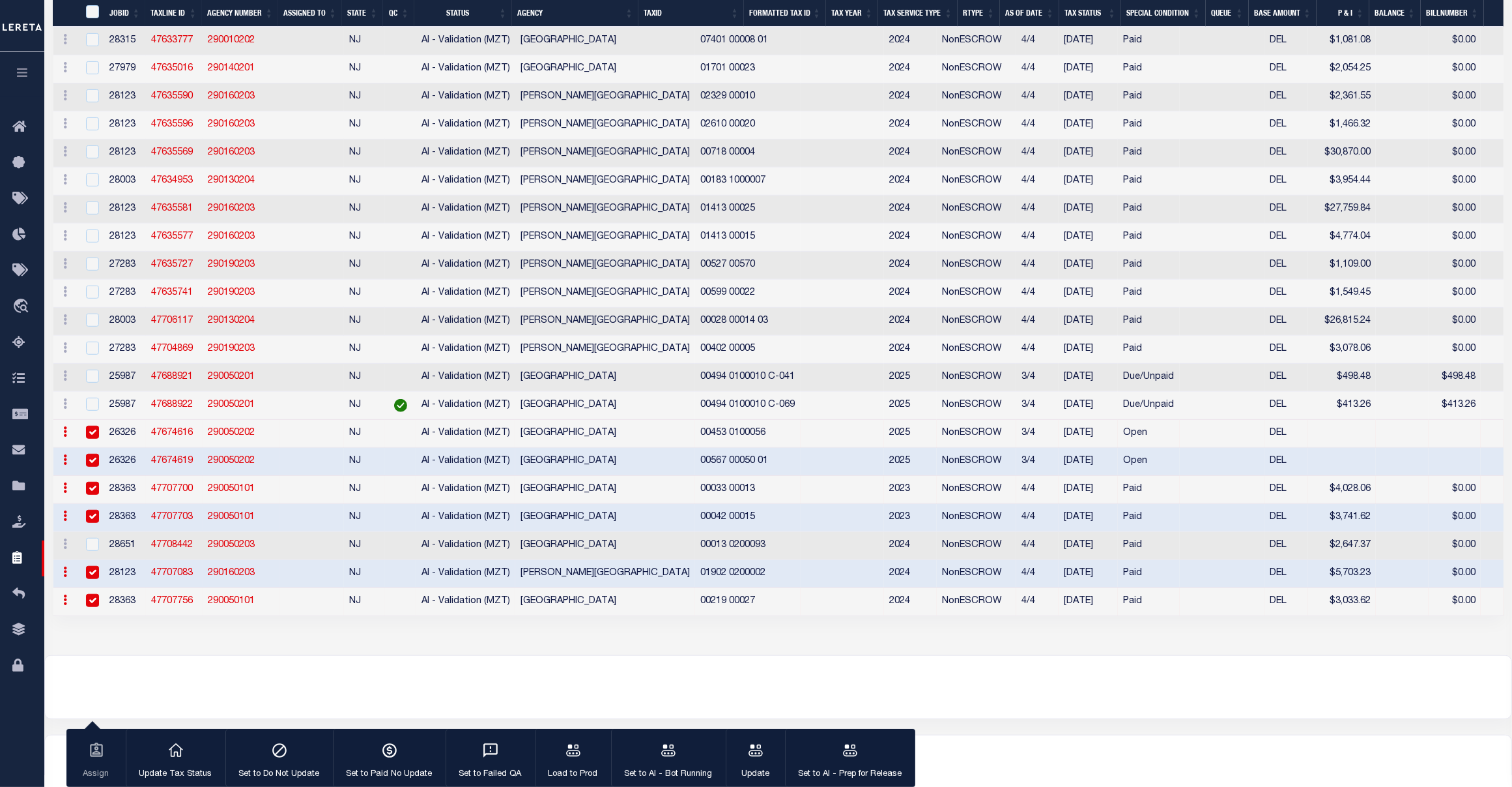
click at [89, 607] on input "checkbox" at bounding box center [92, 600] width 13 height 13
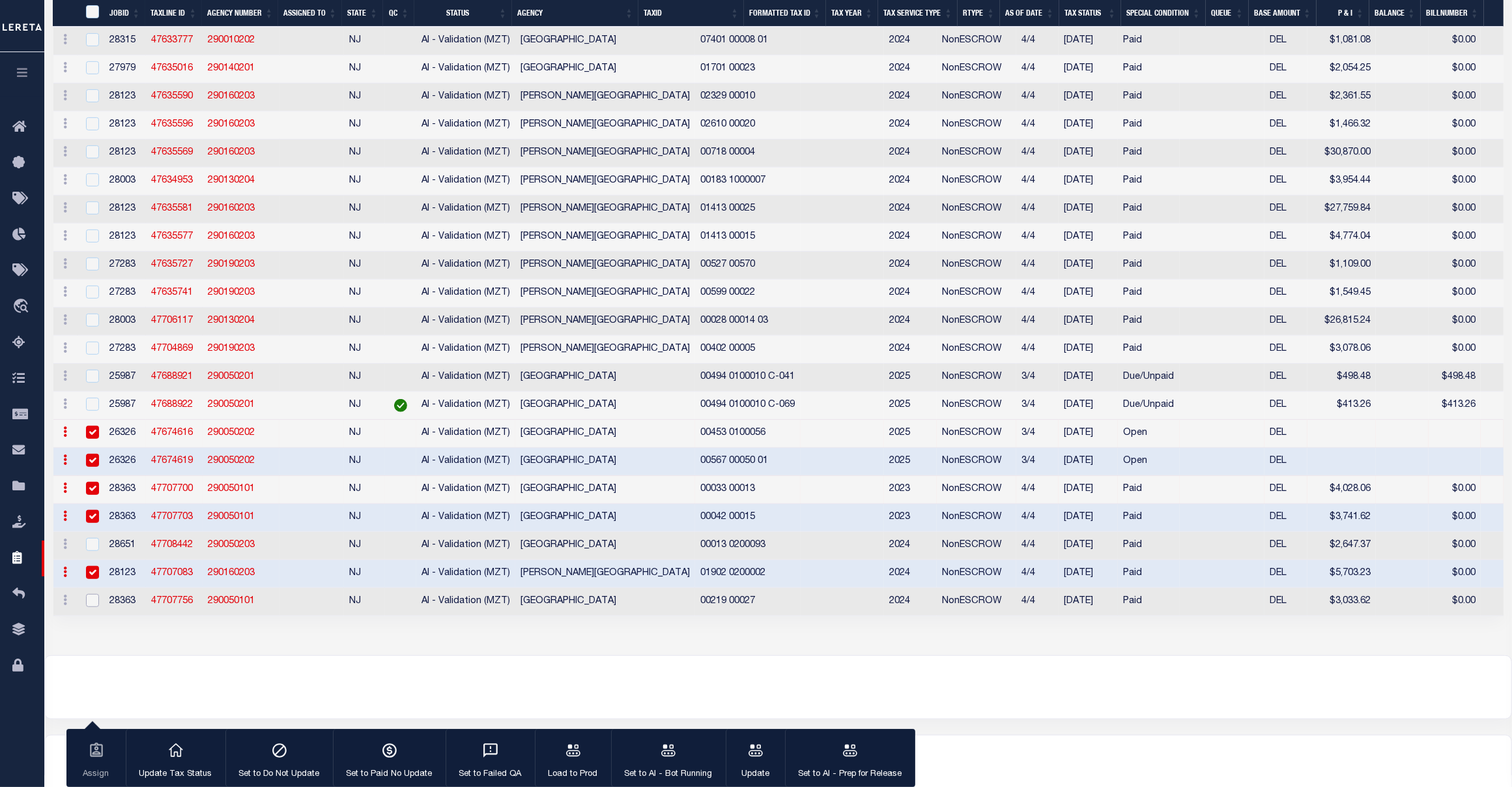
click at [89, 607] on input "checkbox" at bounding box center [92, 600] width 13 height 13
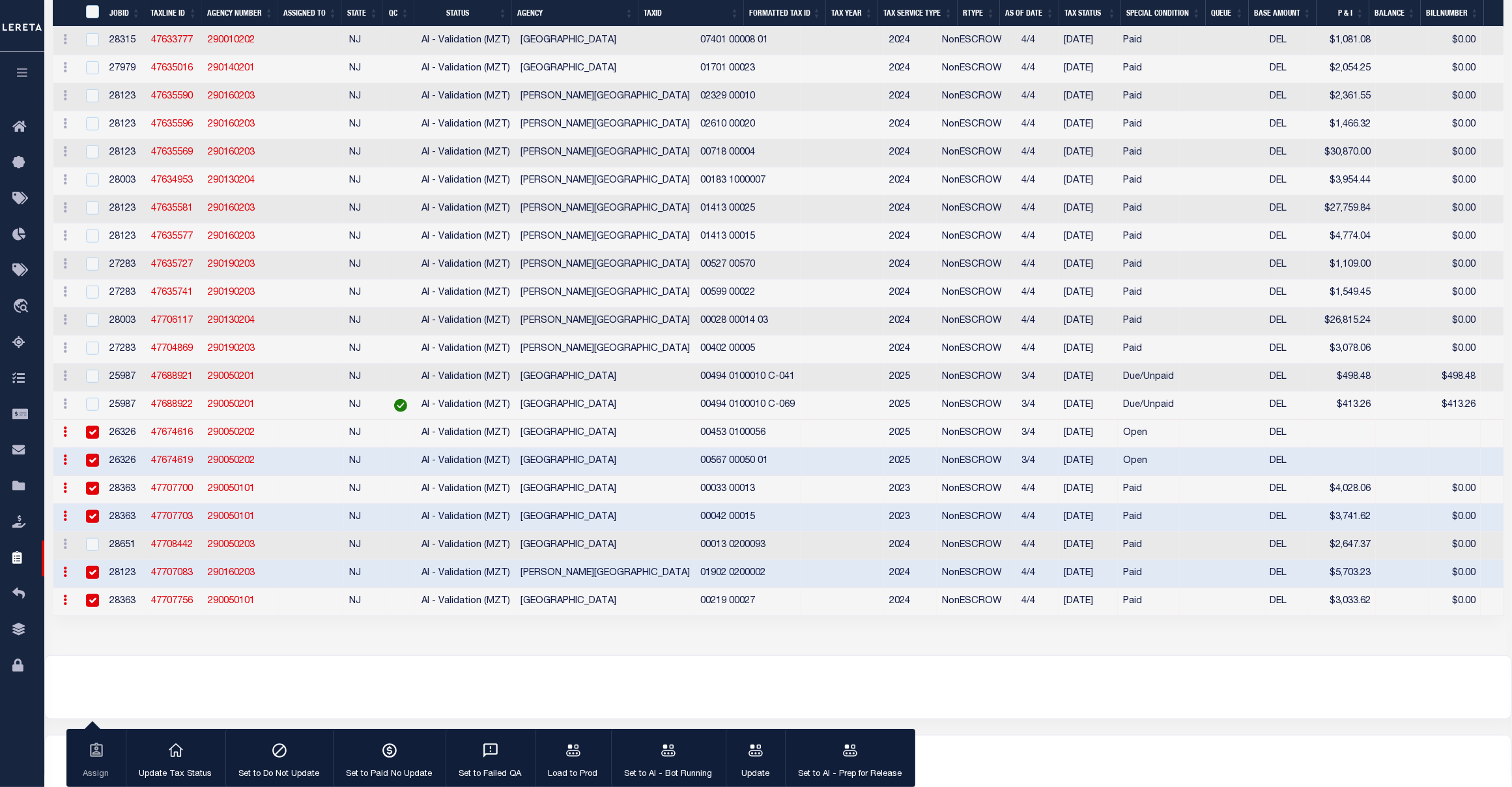
click at [93, 607] on input "checkbox" at bounding box center [92, 600] width 13 height 13
checkbox input "false"
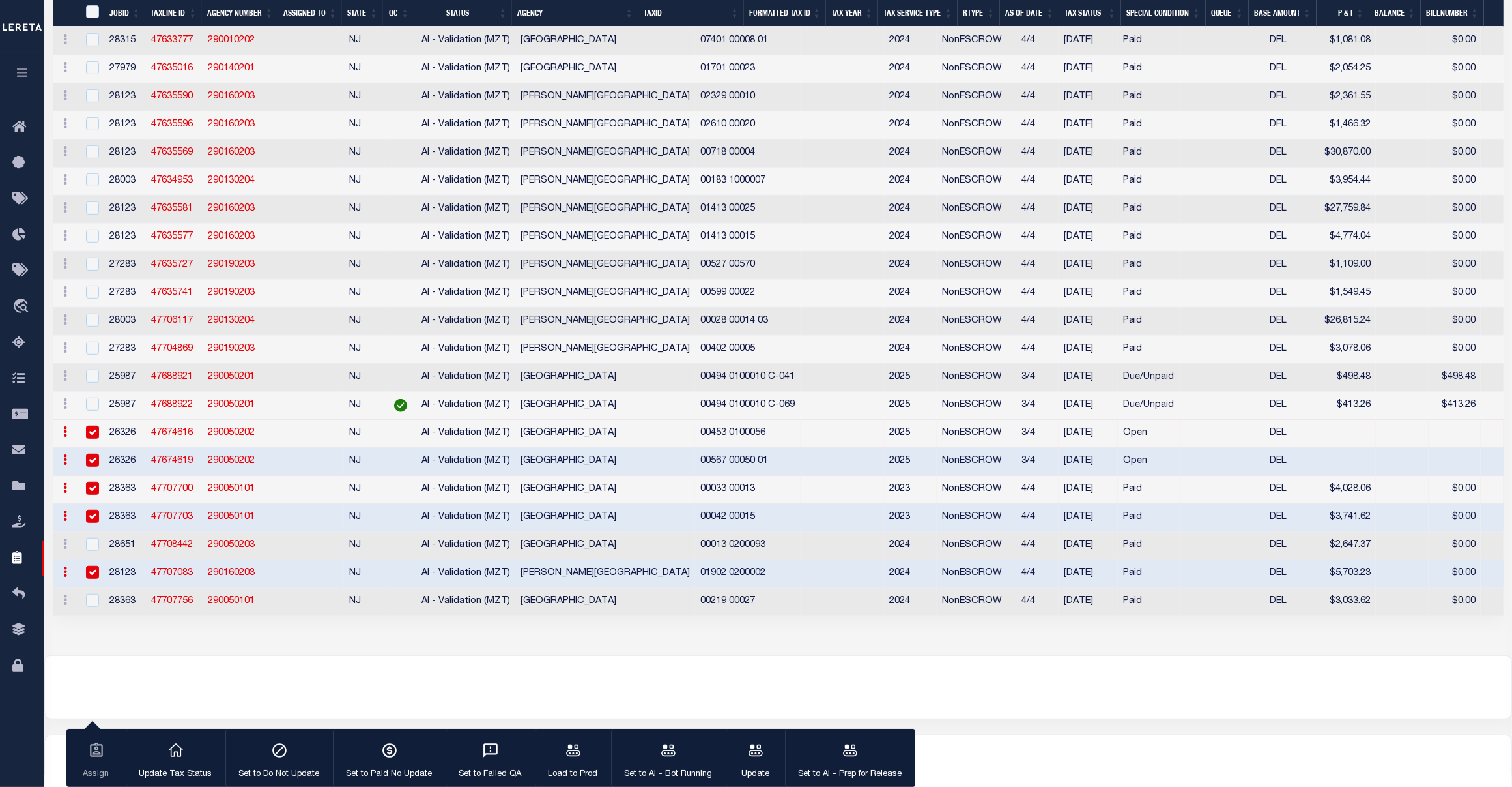
click at [93, 588] on td at bounding box center [91, 573] width 27 height 28
checkbox input "false"
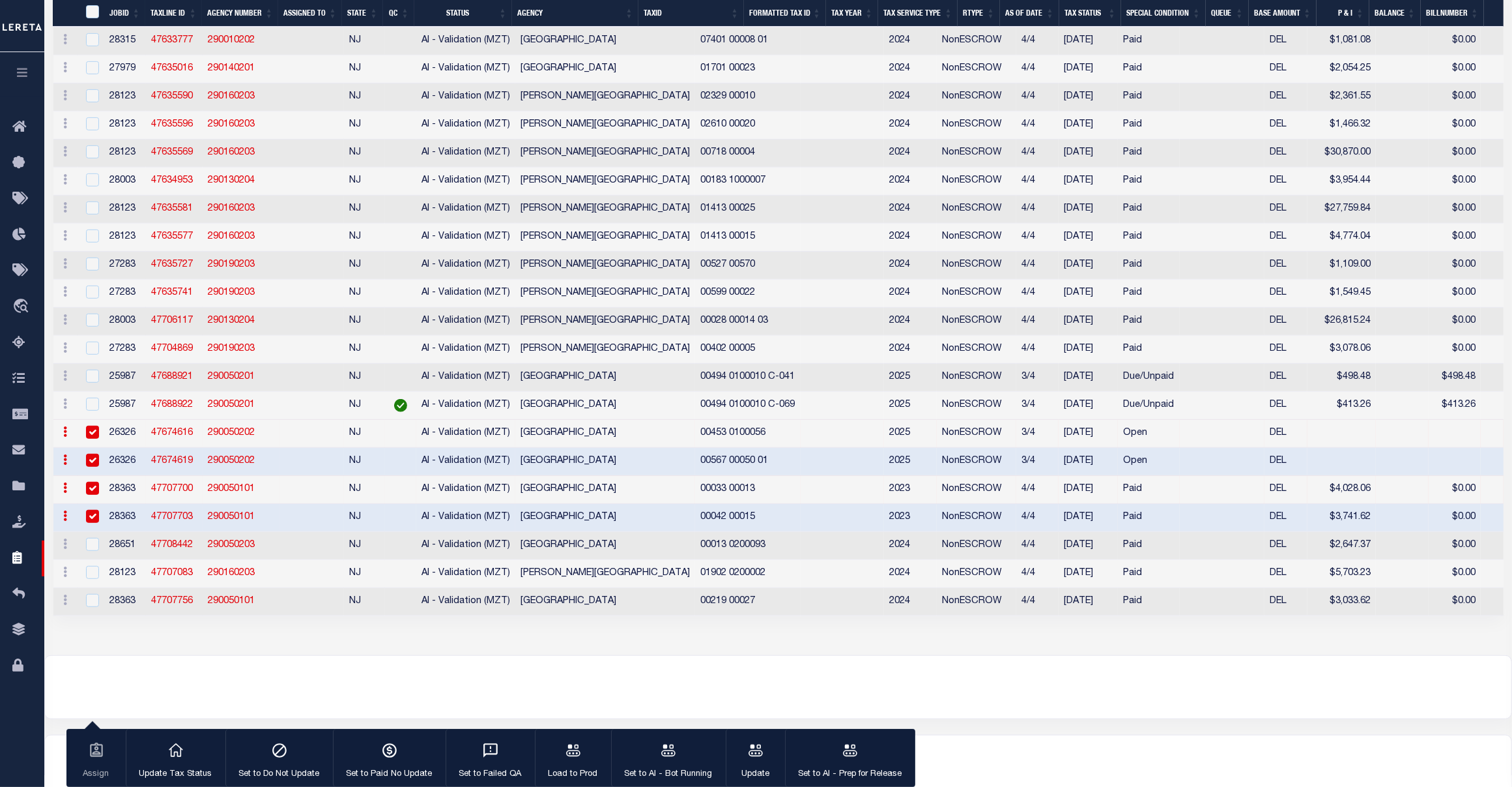
click at [92, 532] on td at bounding box center [91, 518] width 27 height 28
checkbox input "false"
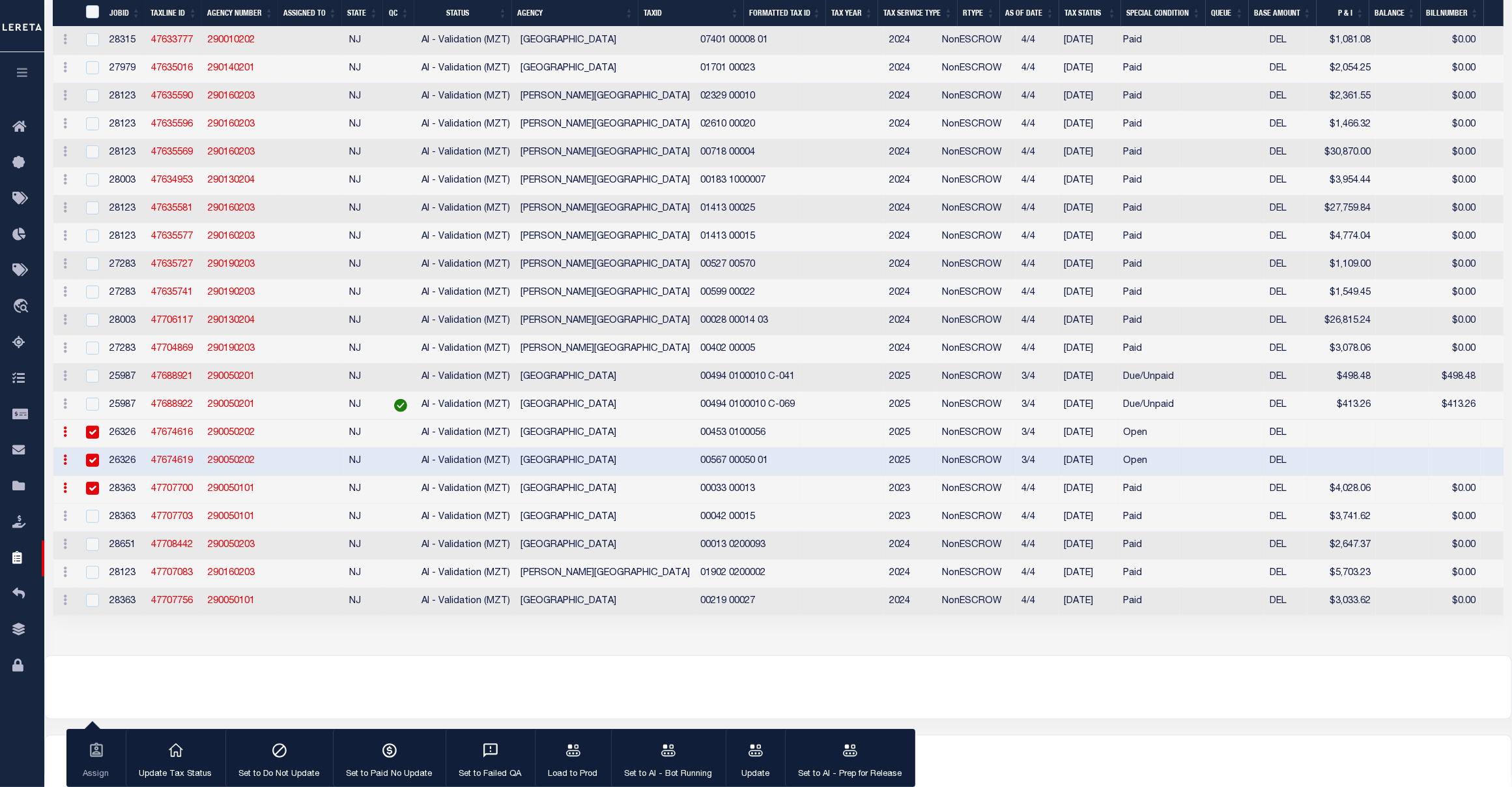
click at [91, 496] on div at bounding box center [91, 488] width 16 height 14
checkbox input "false"
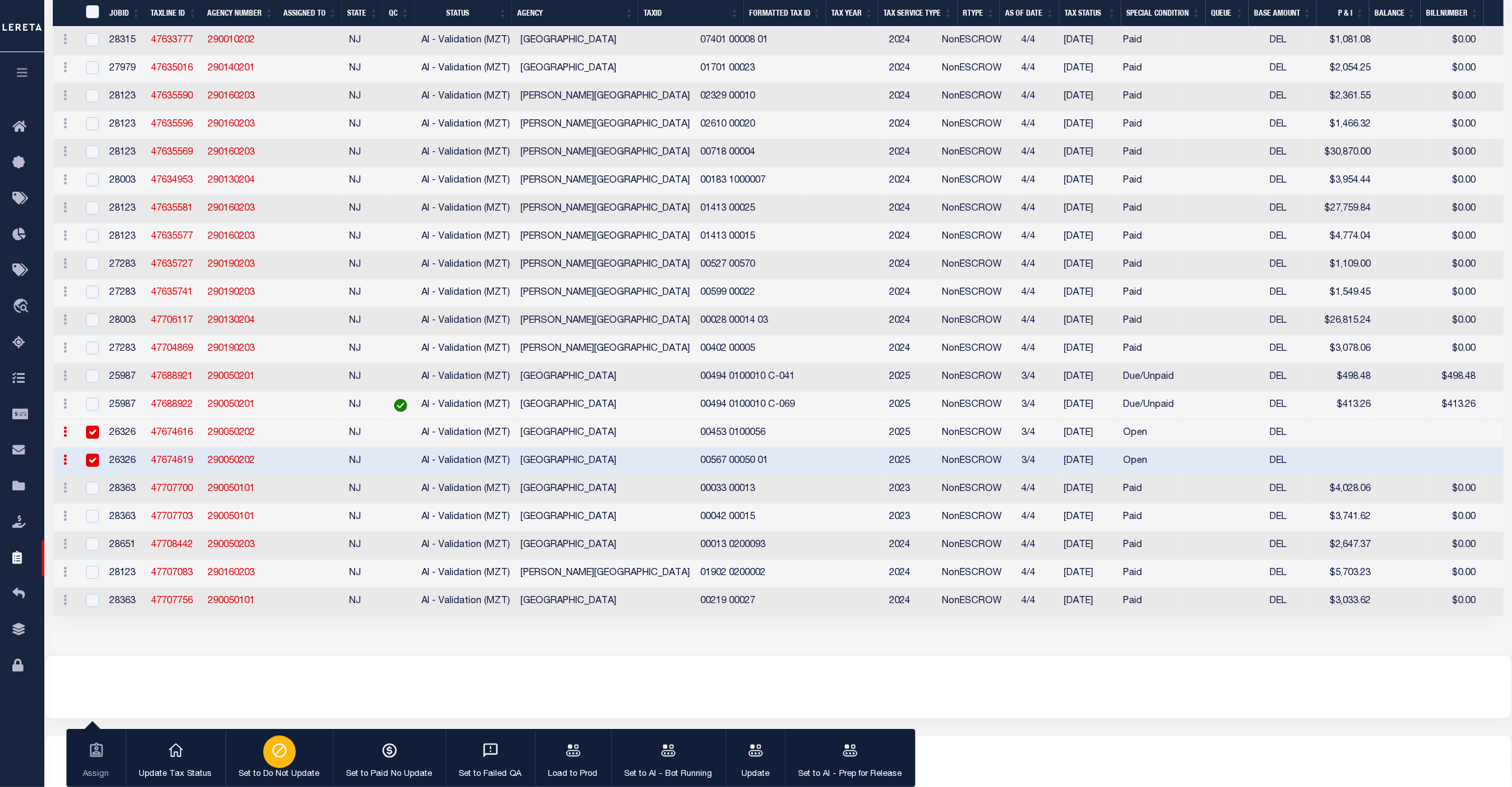
click at [275, 747] on icon "button" at bounding box center [279, 750] width 17 height 17
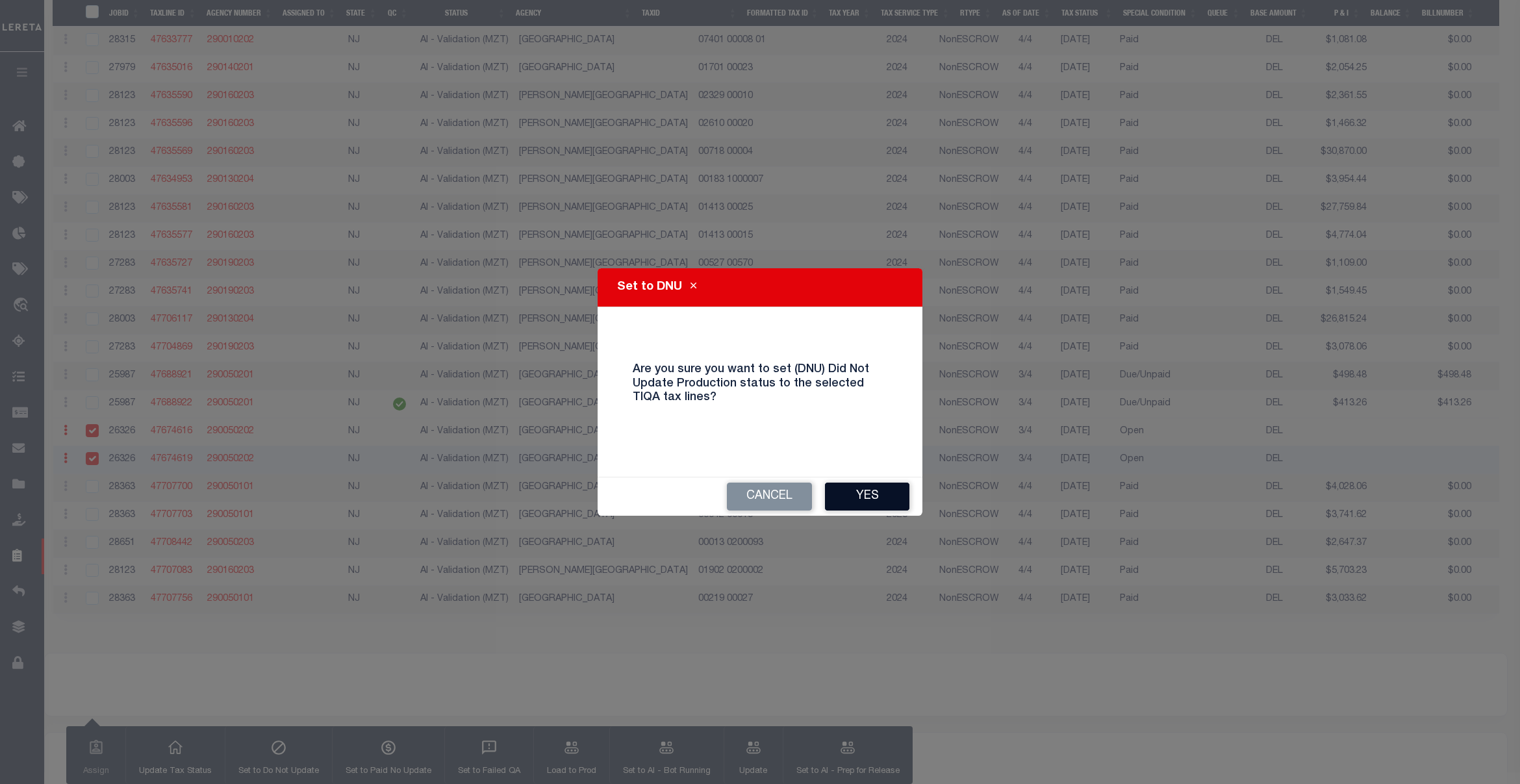
click at [855, 485] on button "Yes" at bounding box center [866, 496] width 84 height 28
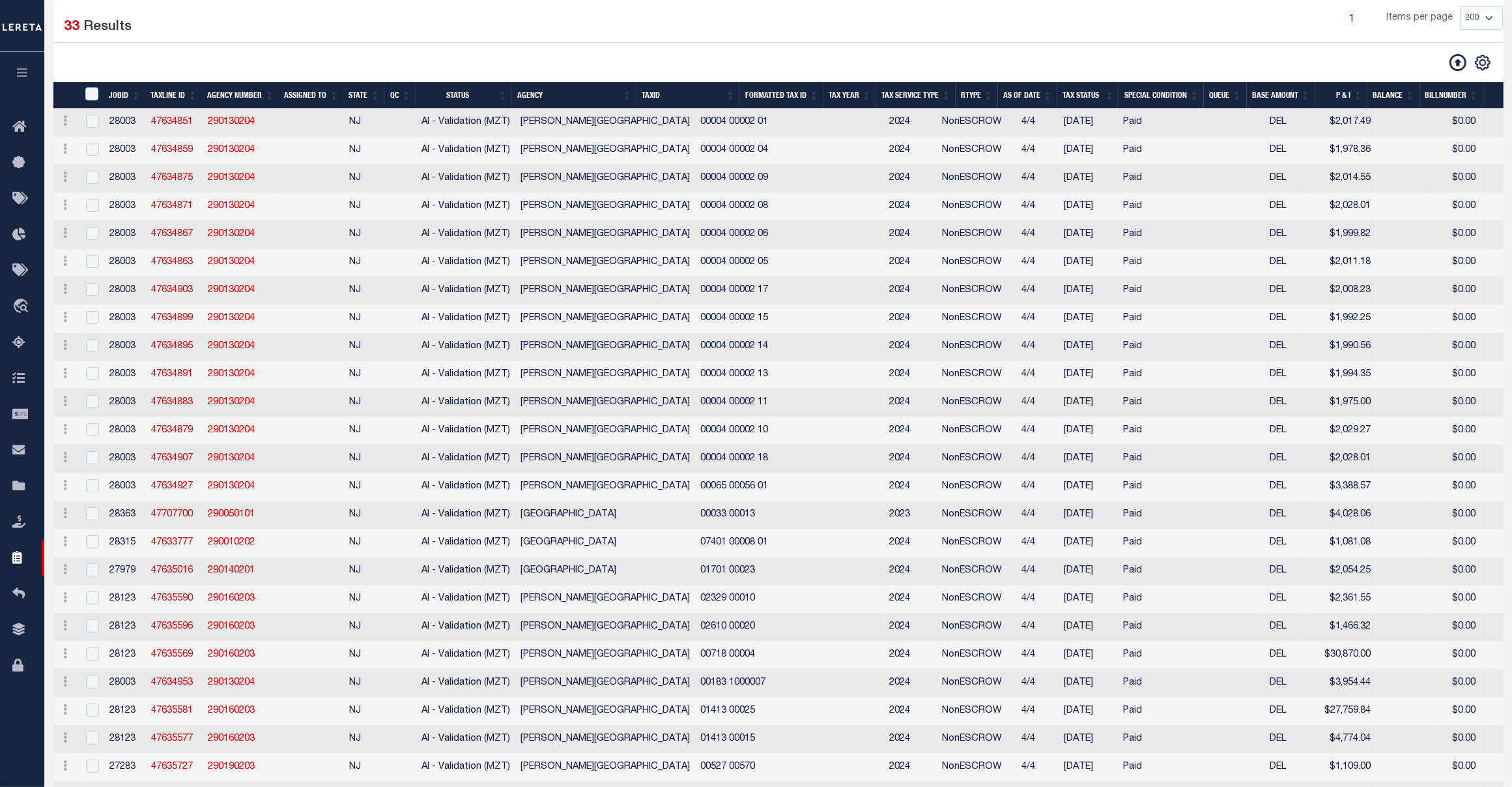
scroll to position [0, 0]
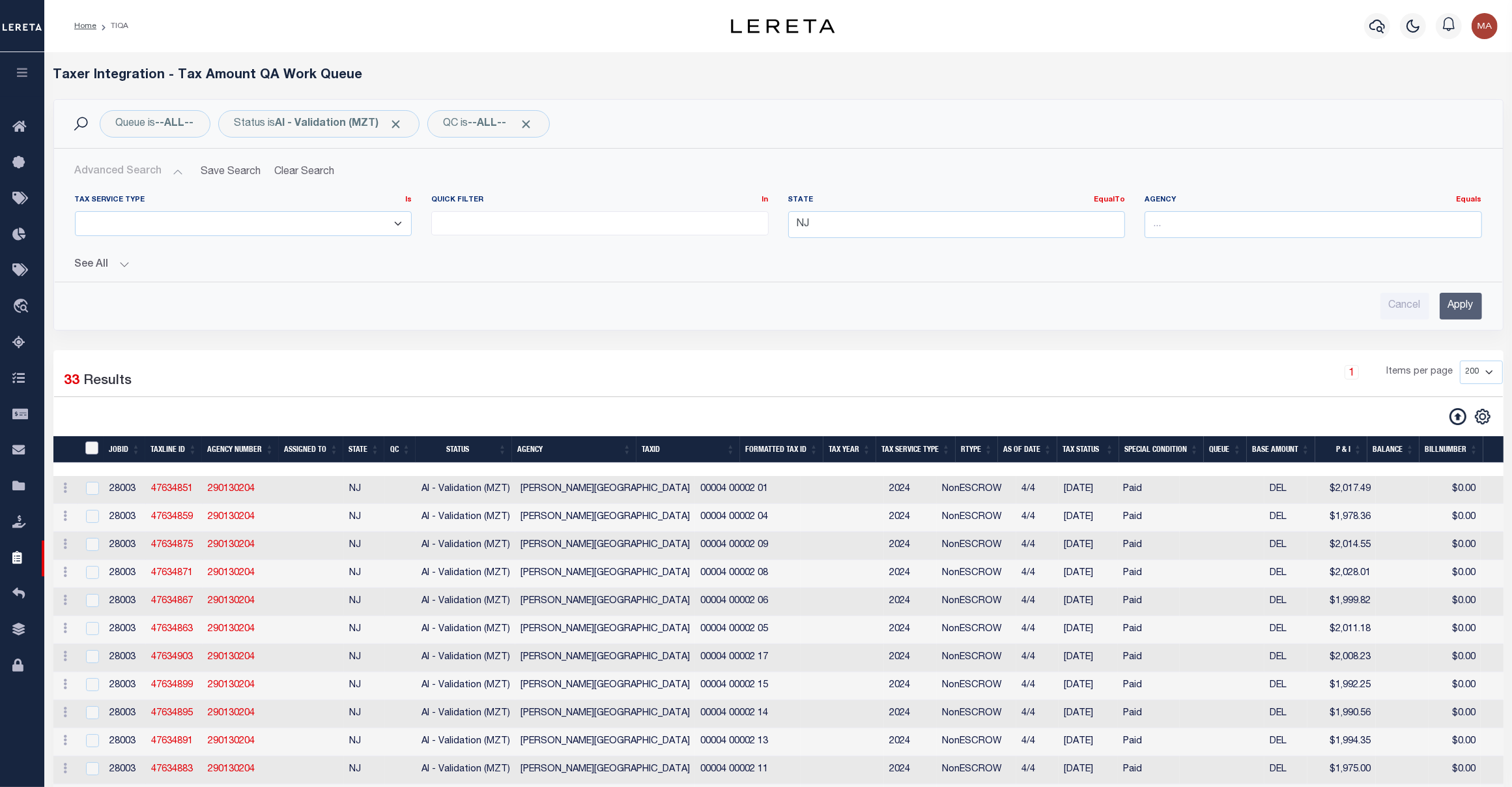
click at [93, 448] on input "TaxID" at bounding box center [91, 448] width 13 height 13
checkbox input "true"
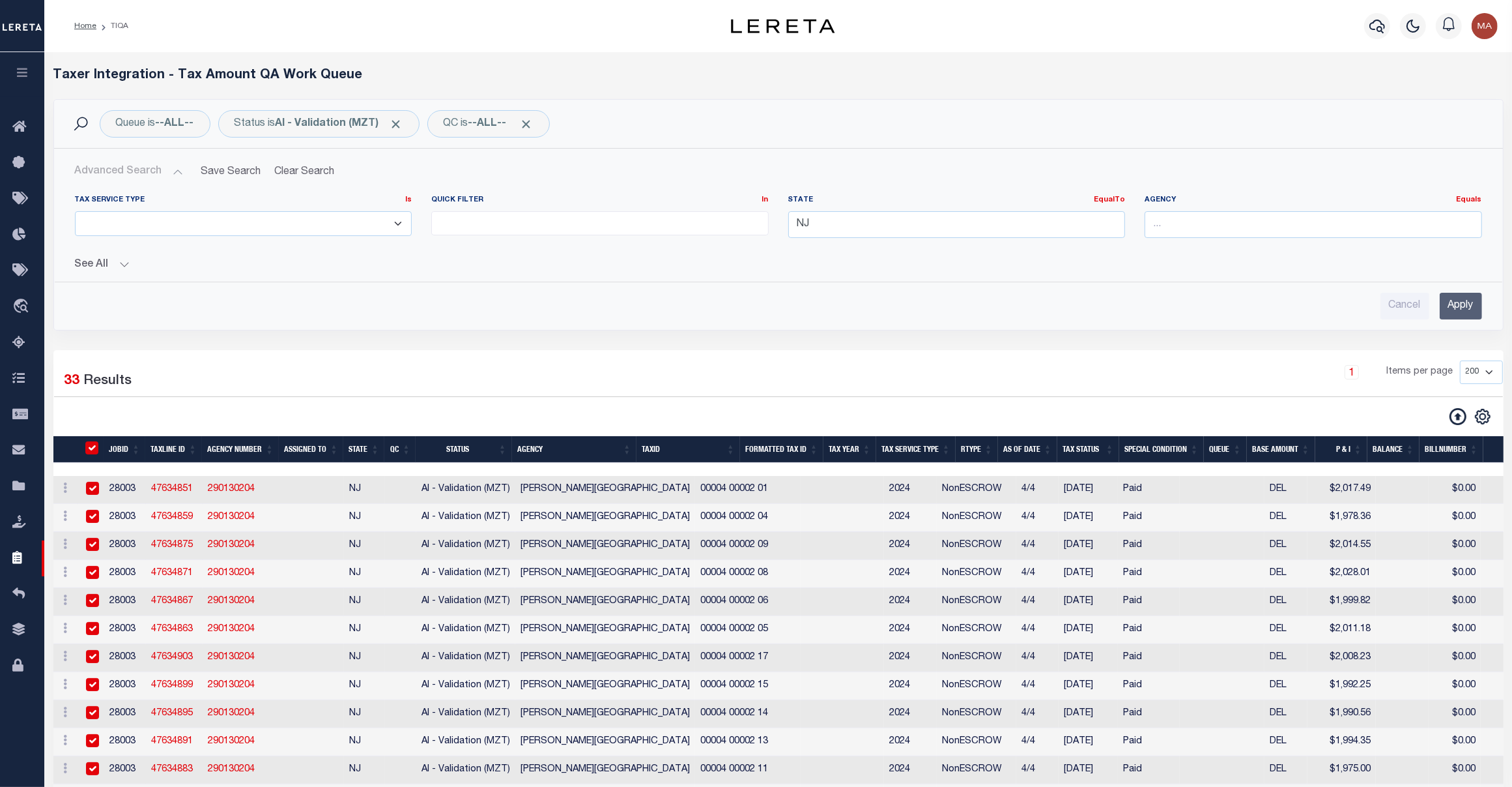
checkbox input "true"
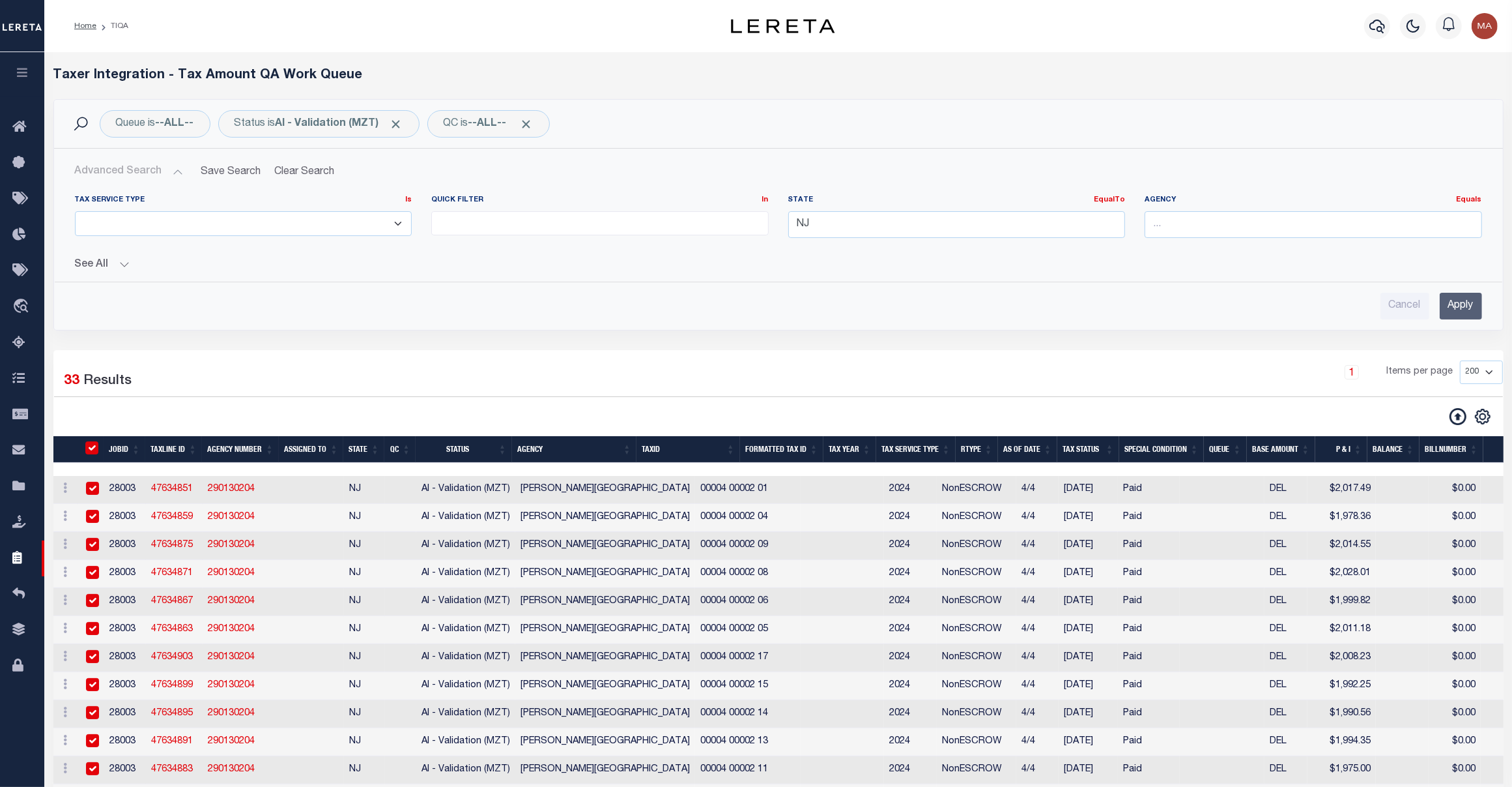
checkbox input "true"
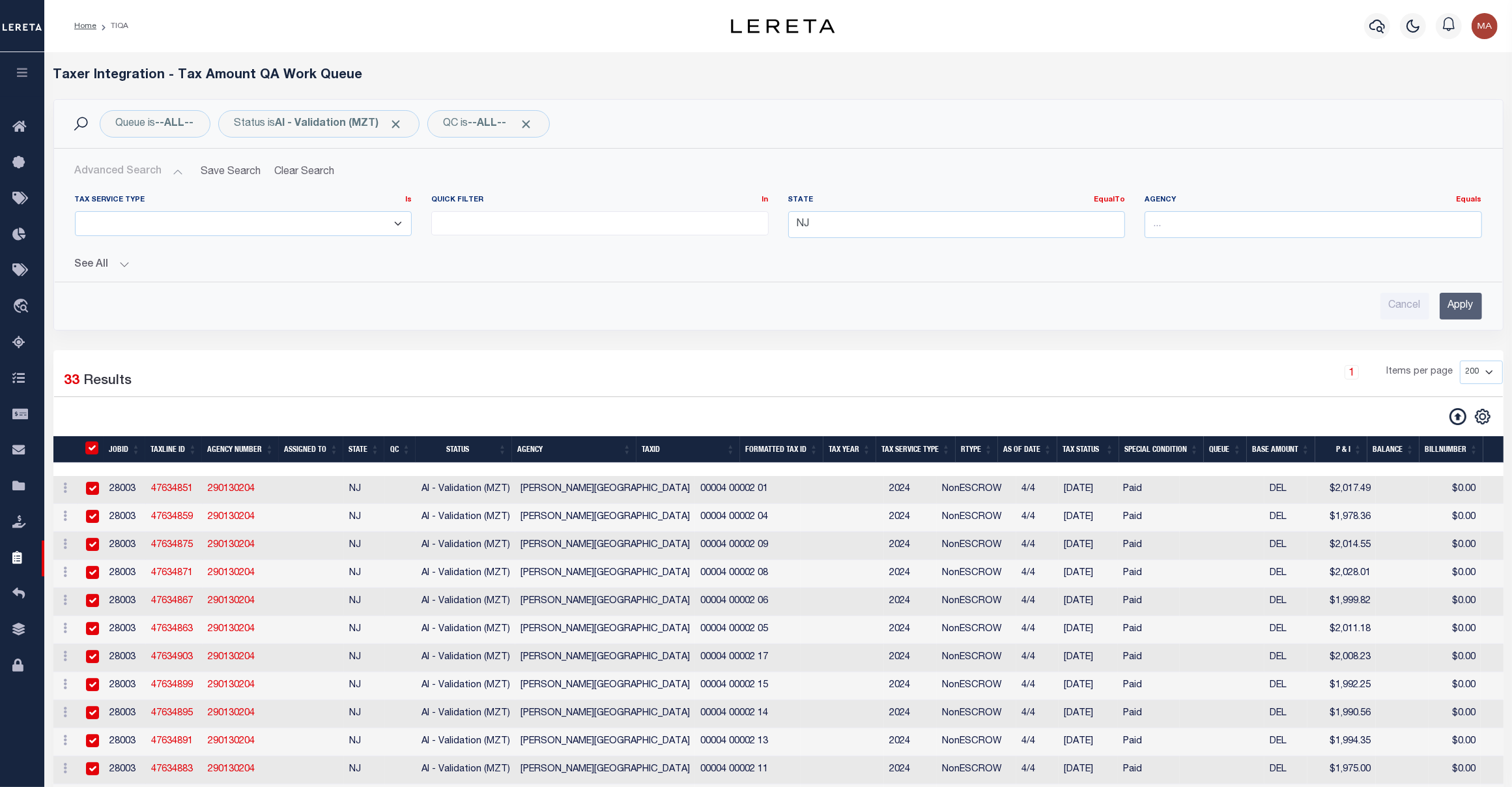
checkbox input "true"
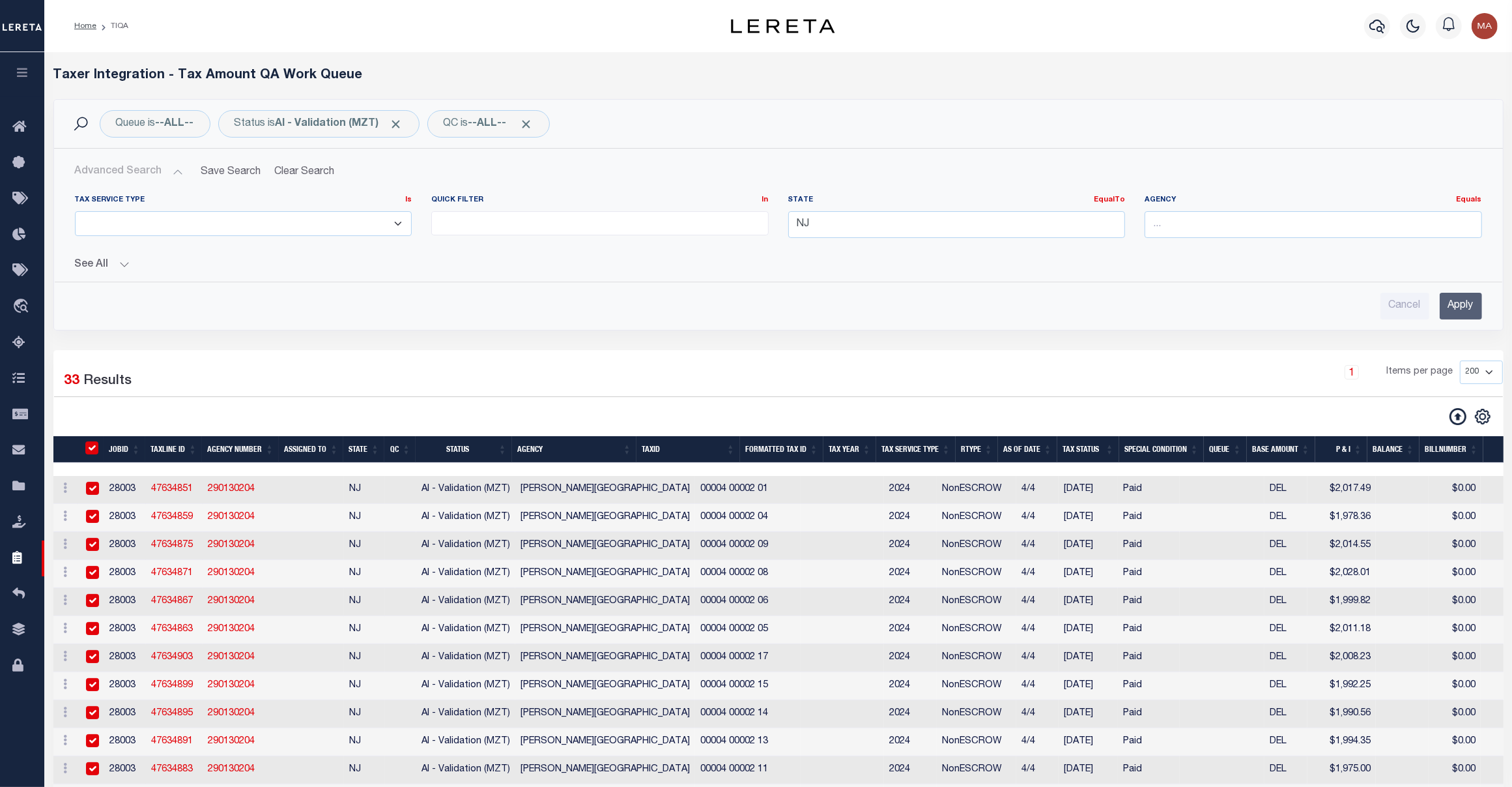
checkbox input "true"
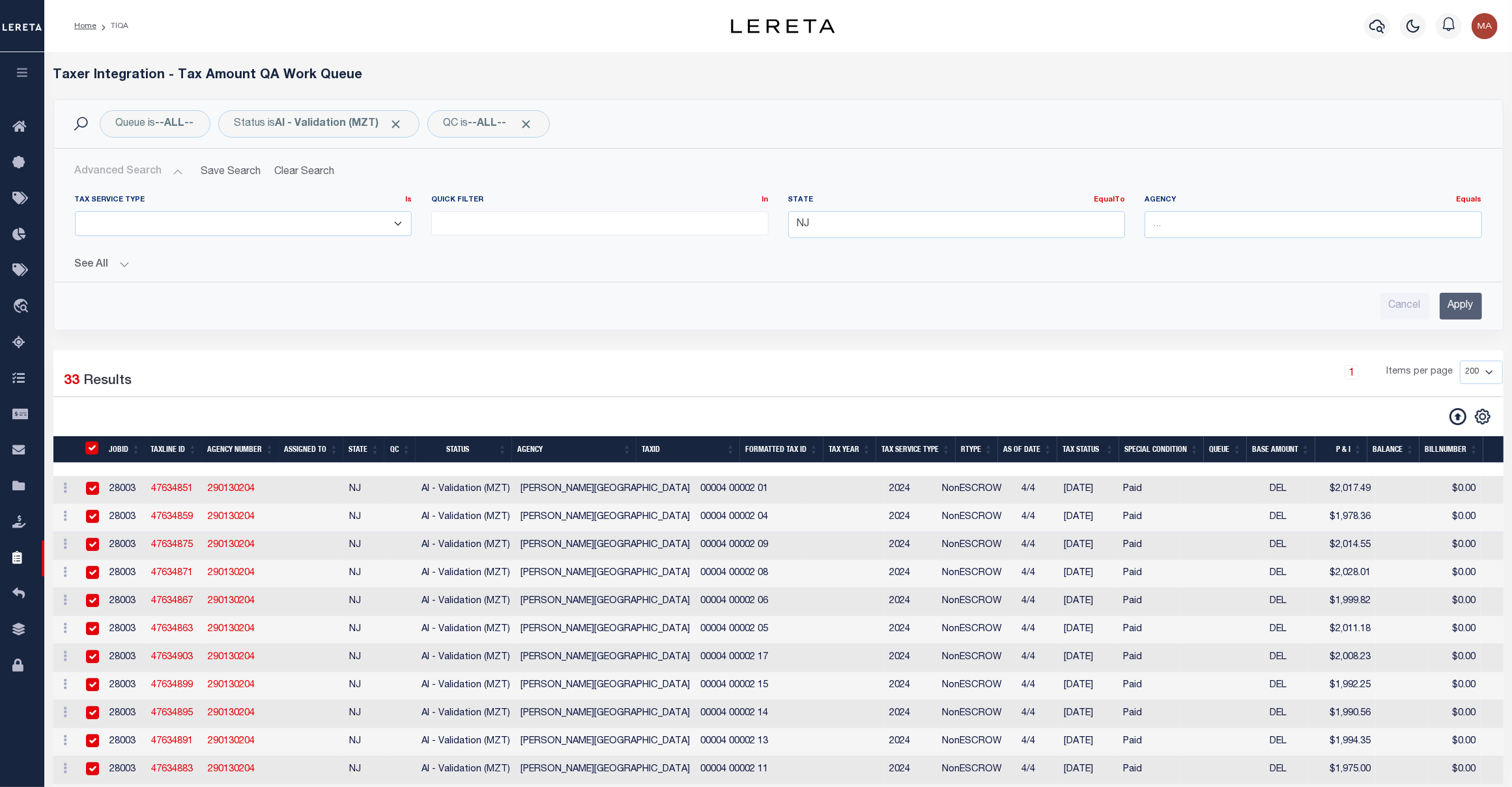
checkbox input "true"
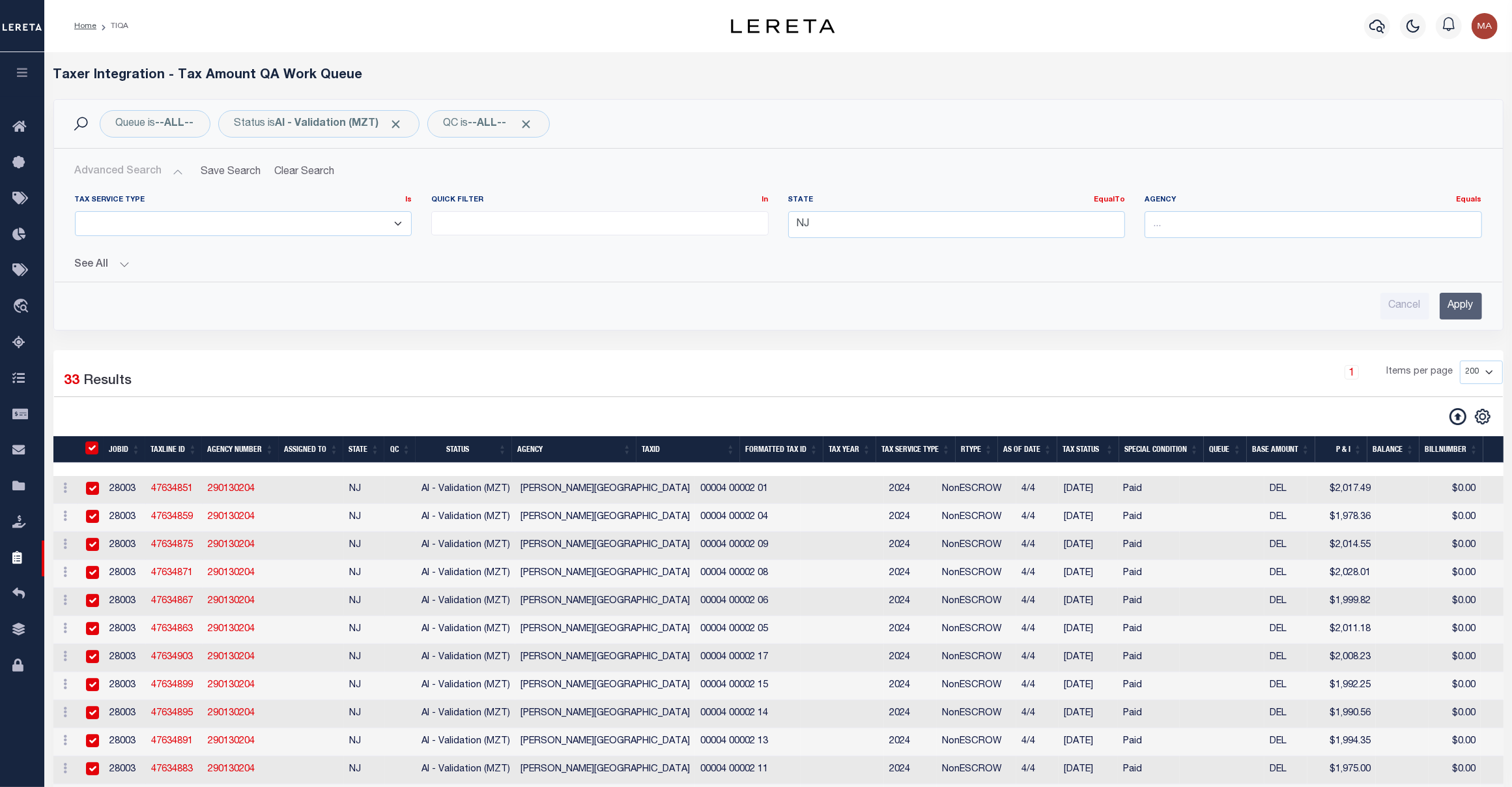
checkbox input "true"
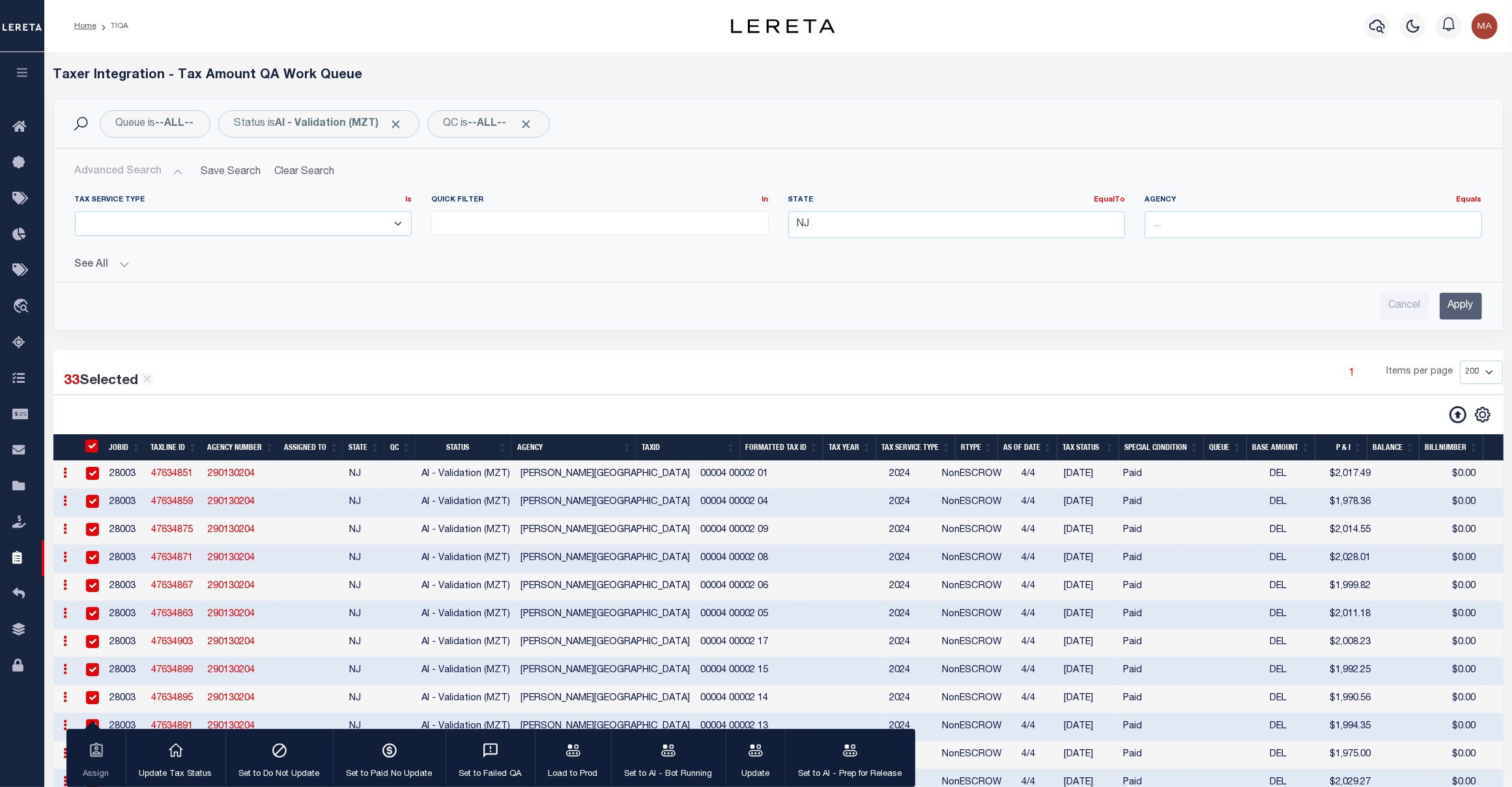
scroll to position [590, 0]
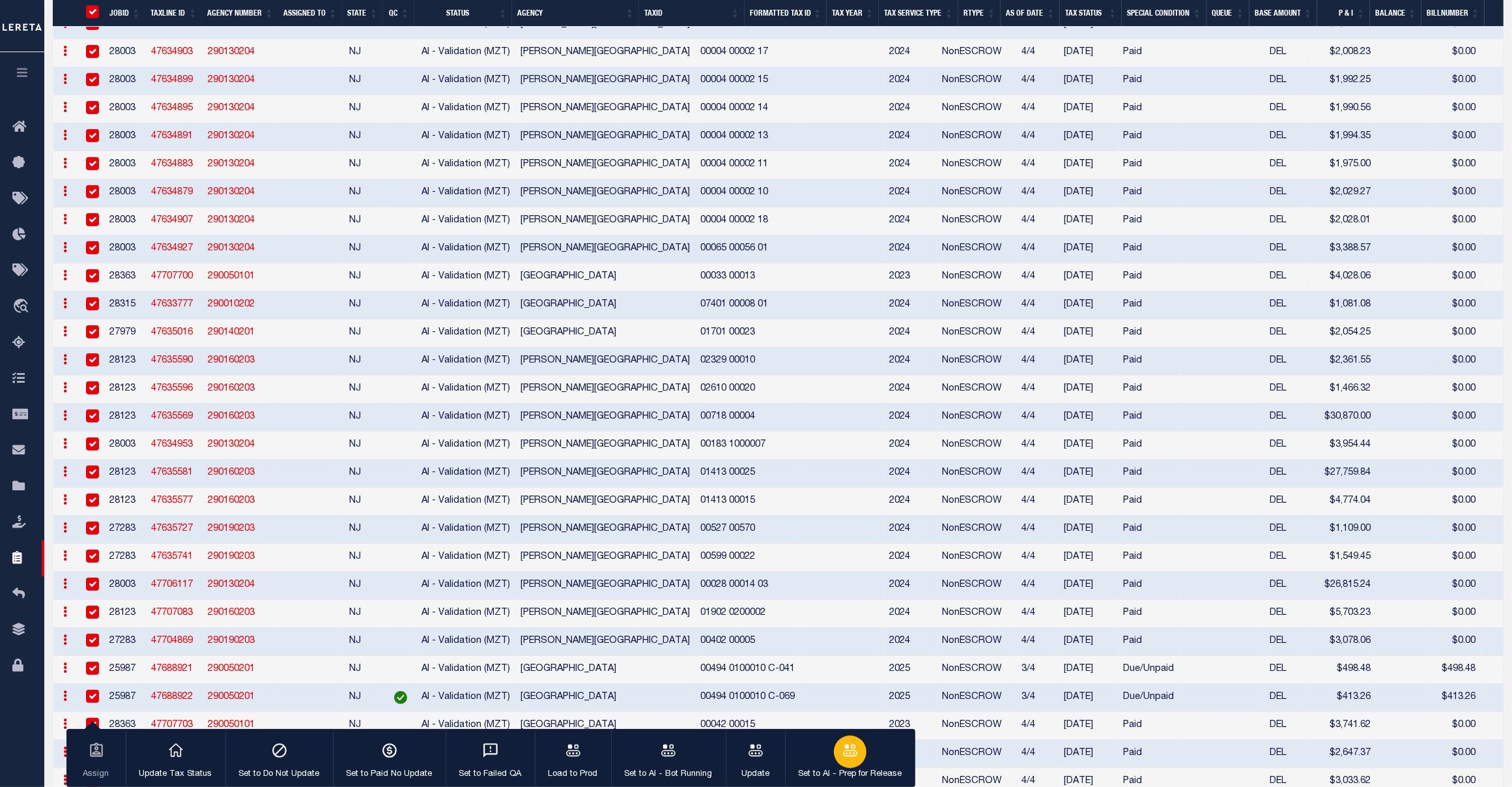
click at [843, 755] on icon "button" at bounding box center [850, 749] width 14 height 12
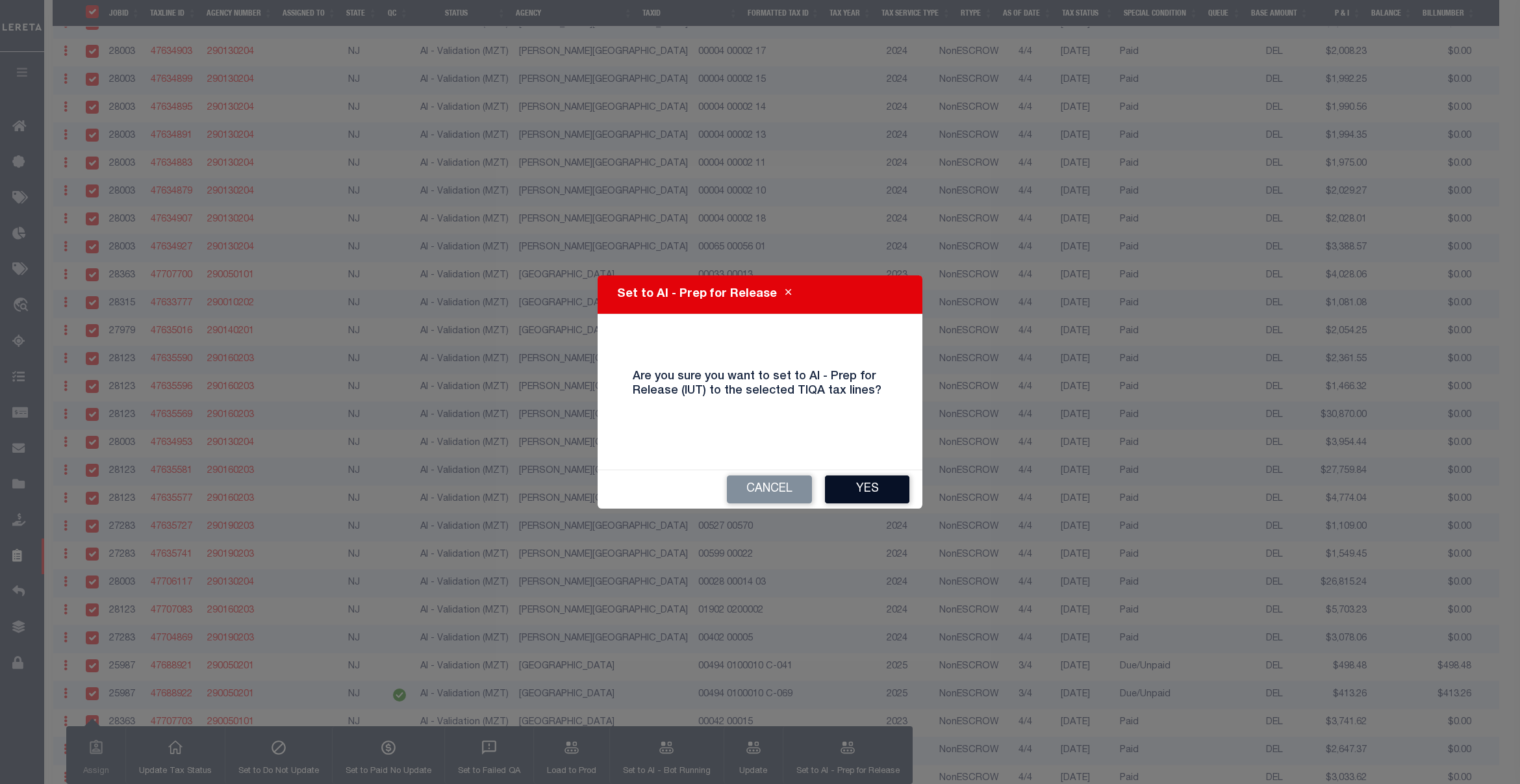
click at [862, 497] on button "Yes" at bounding box center [866, 489] width 84 height 28
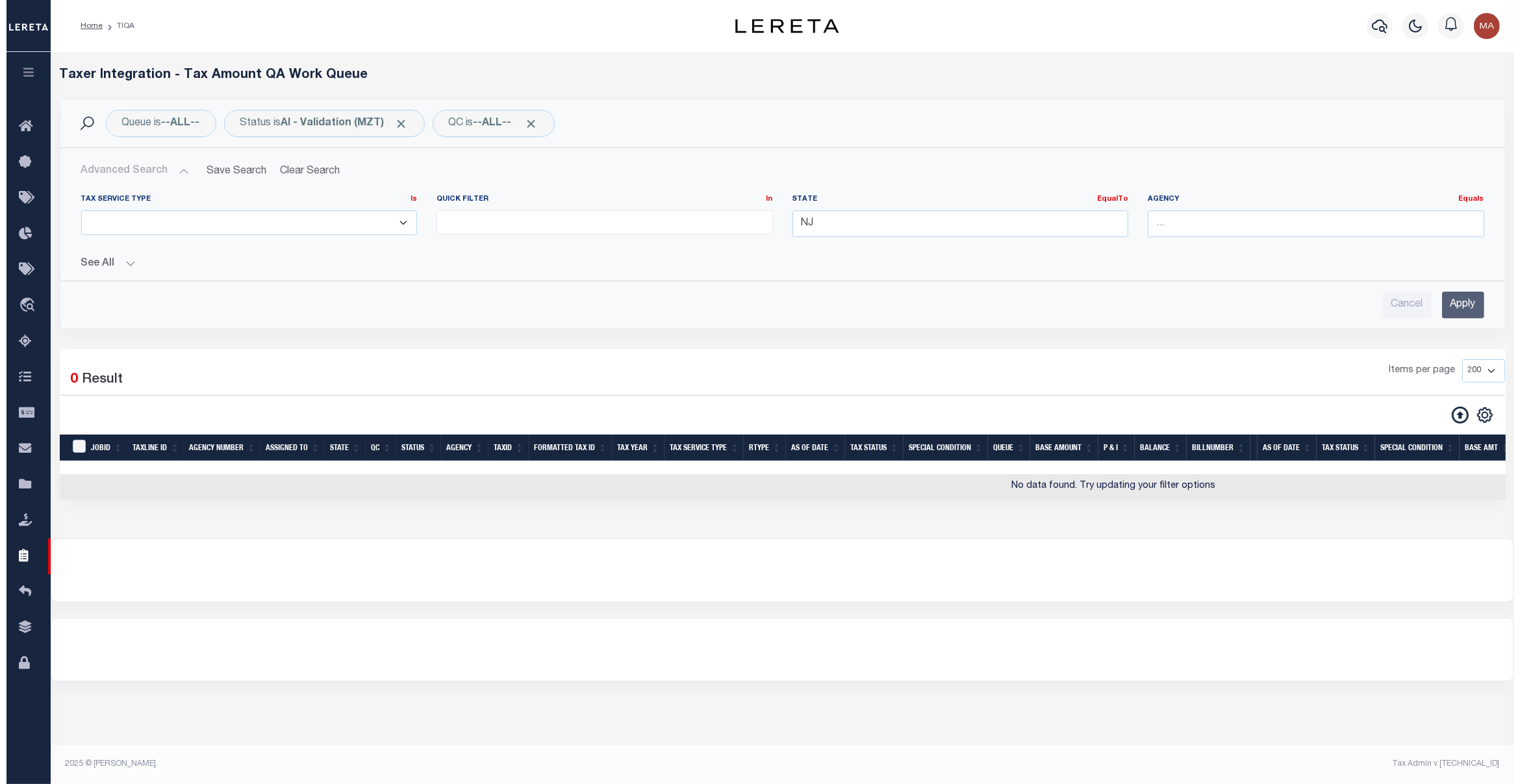
scroll to position [0, 0]
